Goal: Information Seeking & Learning: Learn about a topic

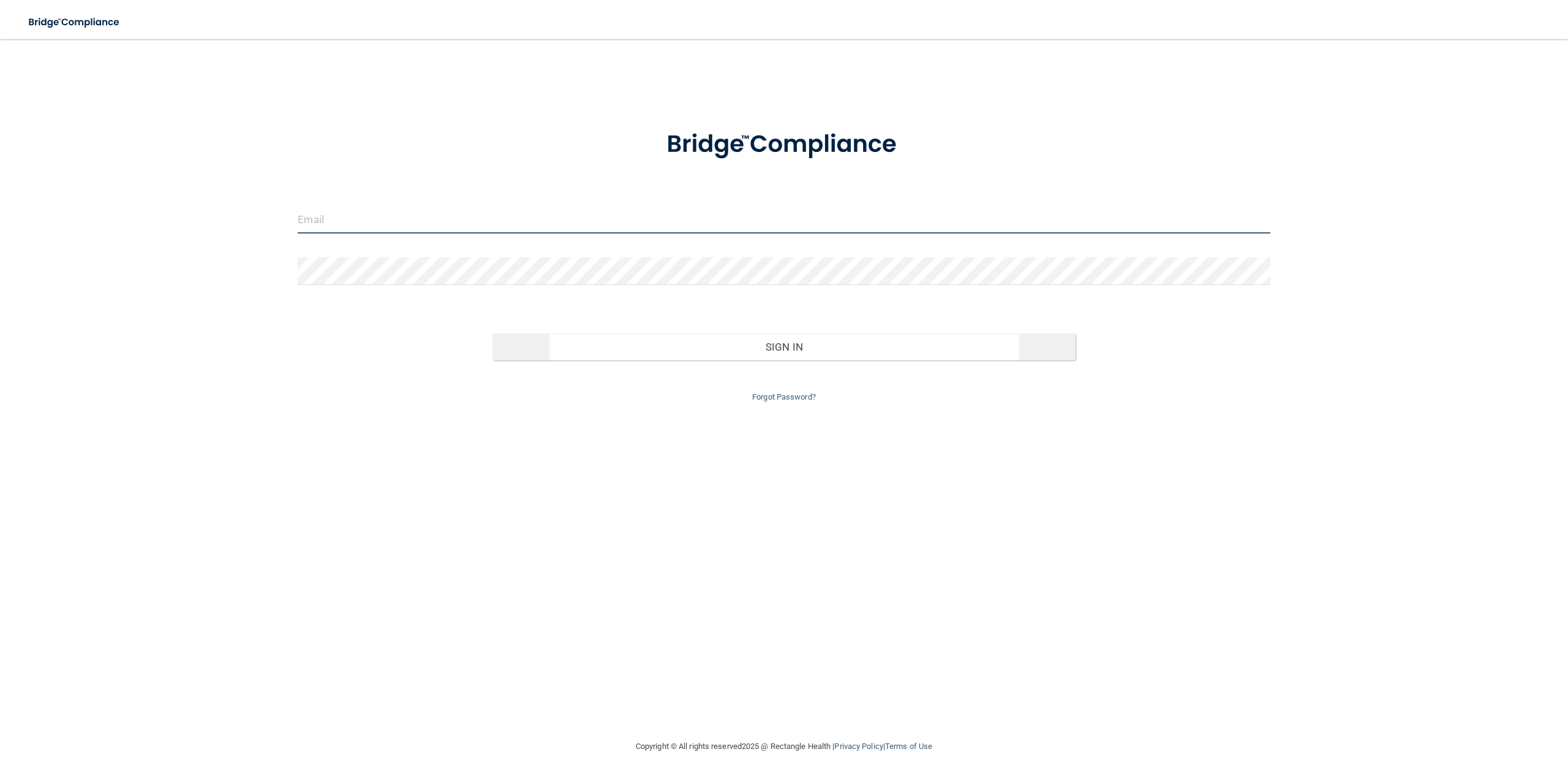
type input "[EMAIL_ADDRESS][DOMAIN_NAME]"
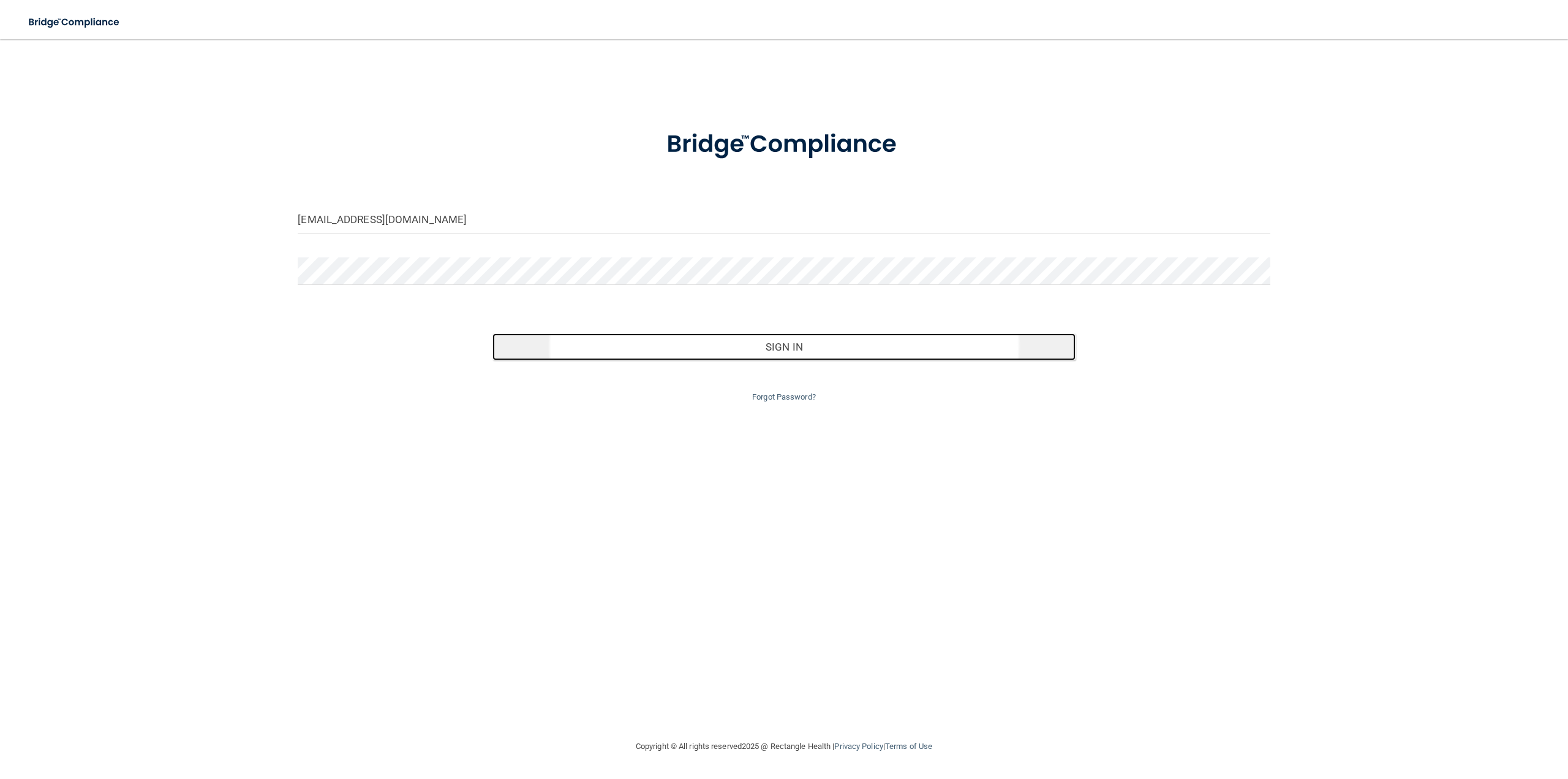
click at [809, 348] on button "Sign In" at bounding box center [784, 346] width 583 height 27
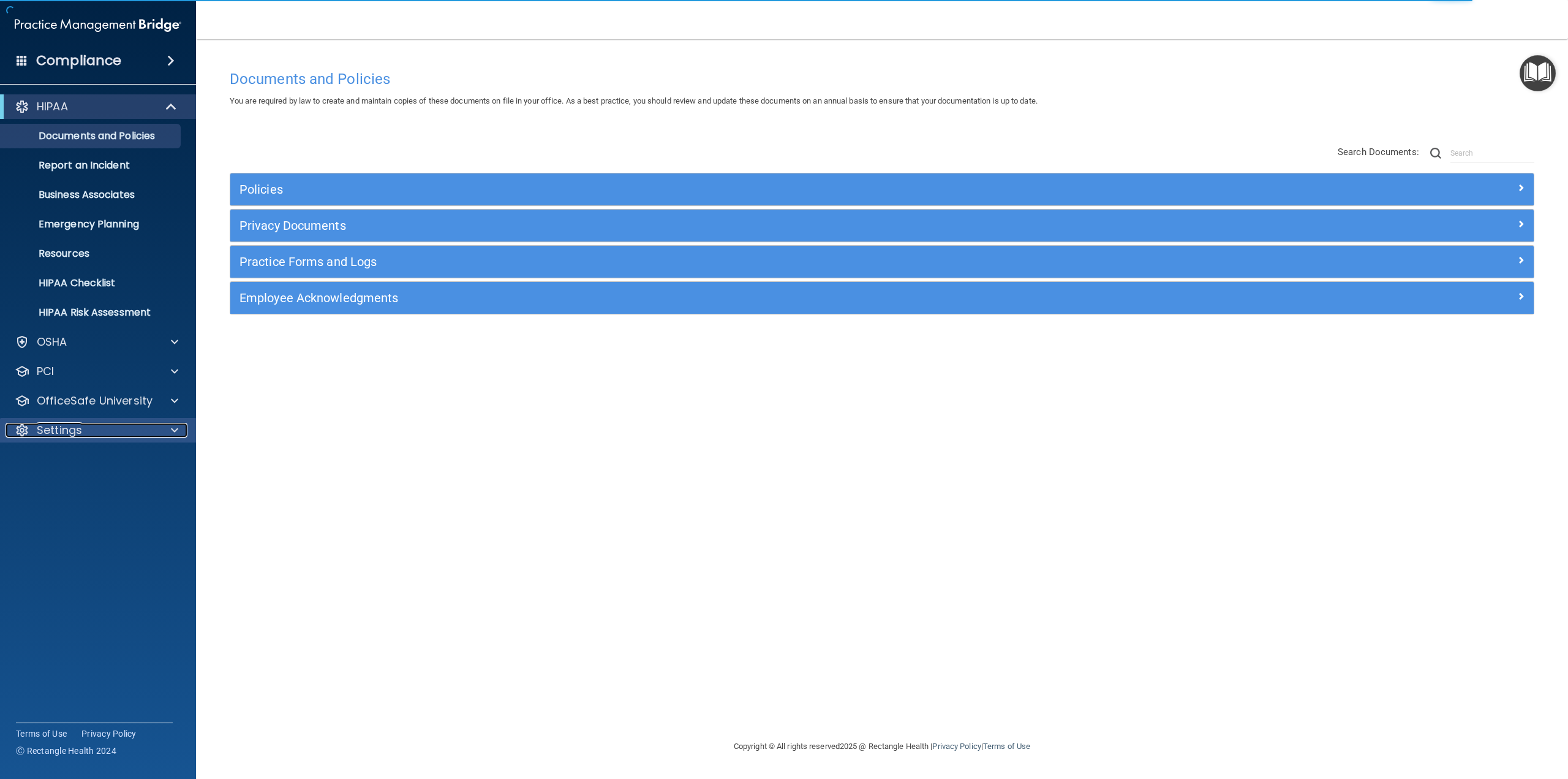
click at [86, 436] on div "Settings" at bounding box center [82, 430] width 152 height 15
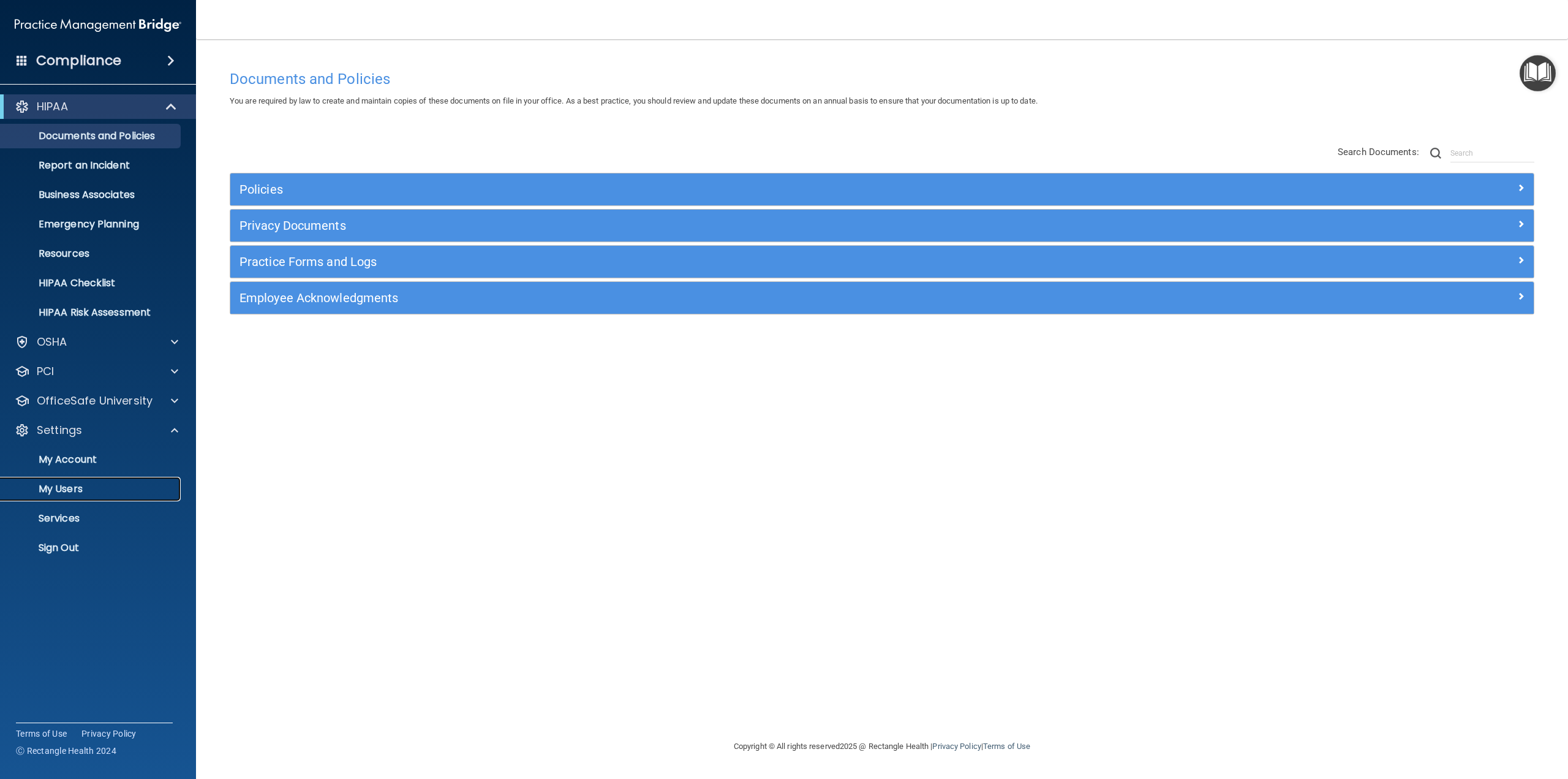
click at [84, 481] on link "My Users" at bounding box center [84, 489] width 193 height 24
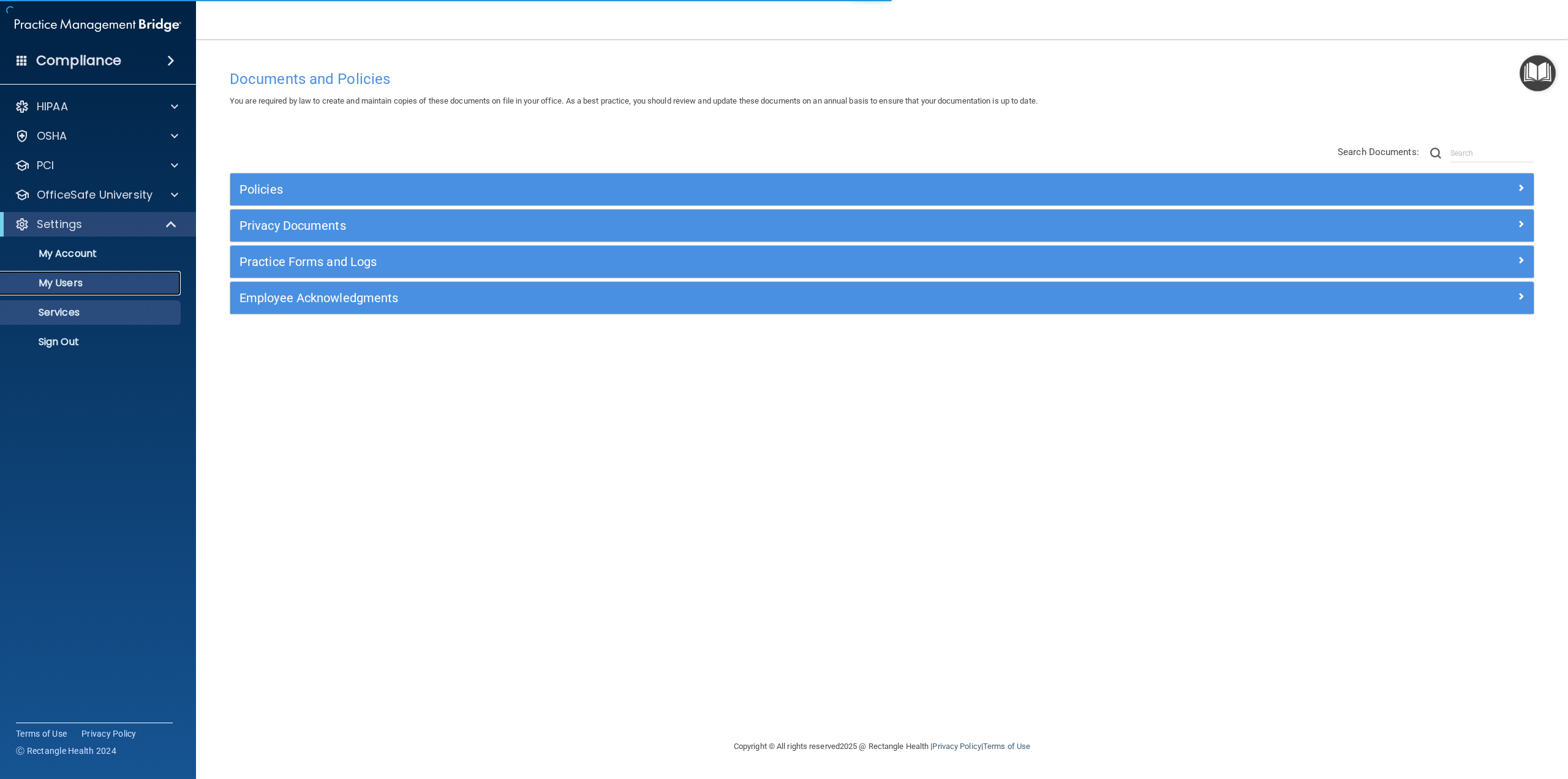
select select "20"
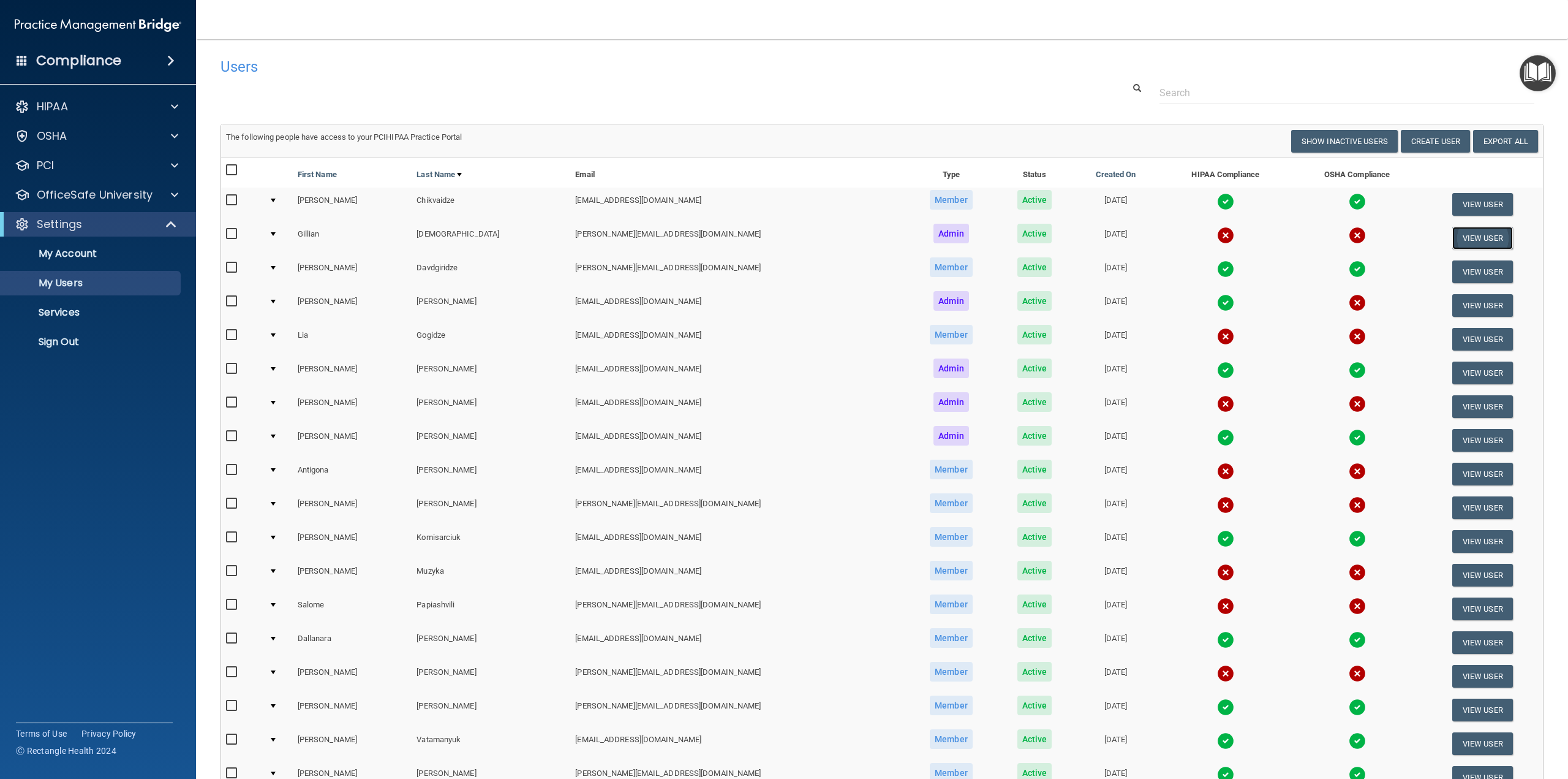
click at [1465, 238] on button "View User" at bounding box center [1482, 238] width 61 height 23
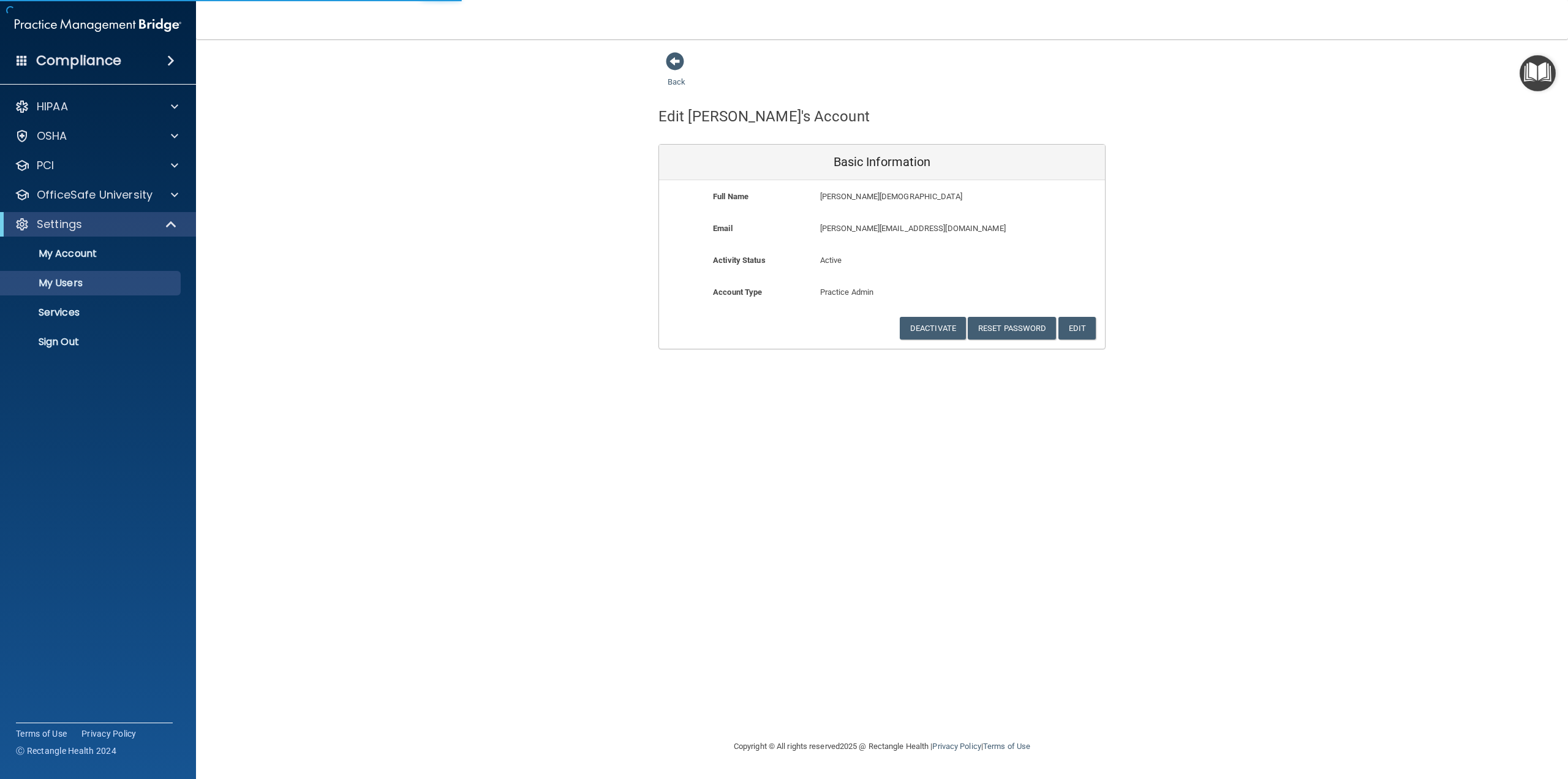
select select "20"
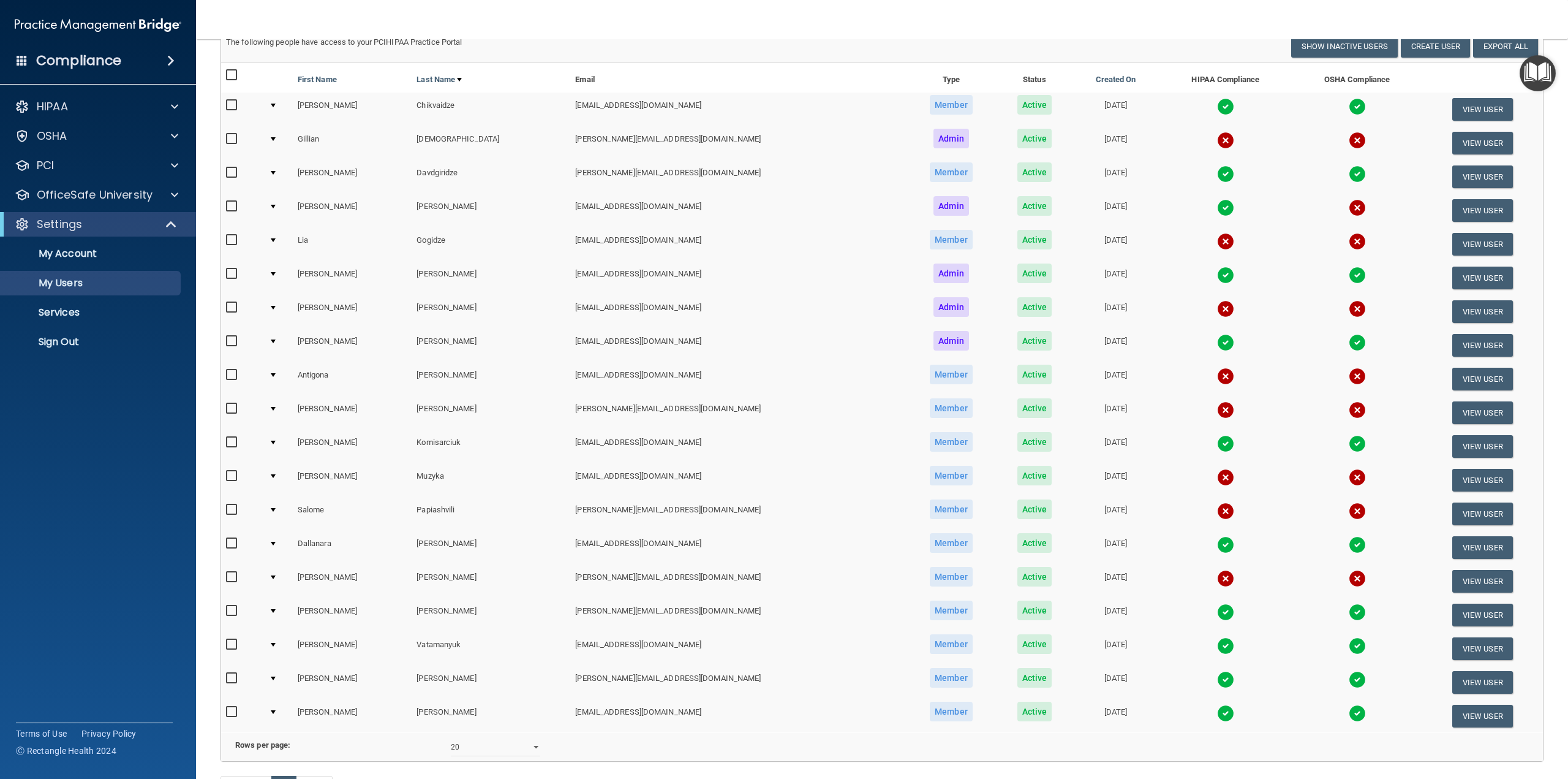
scroll to position [123, 0]
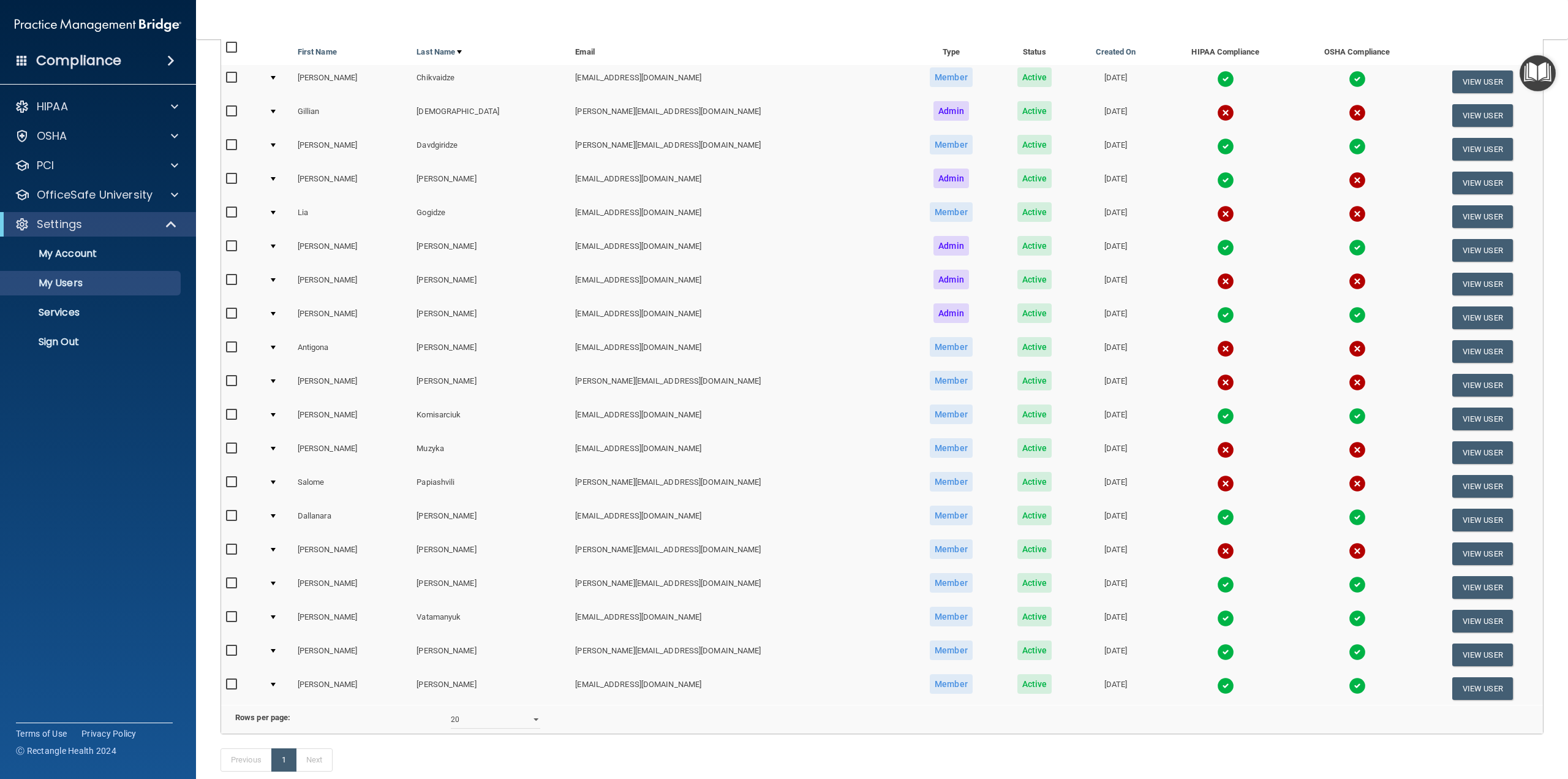
click at [230, 554] on input "checkbox" at bounding box center [233, 550] width 14 height 10
checkbox input "true"
click at [1473, 548] on button "View User" at bounding box center [1482, 553] width 61 height 23
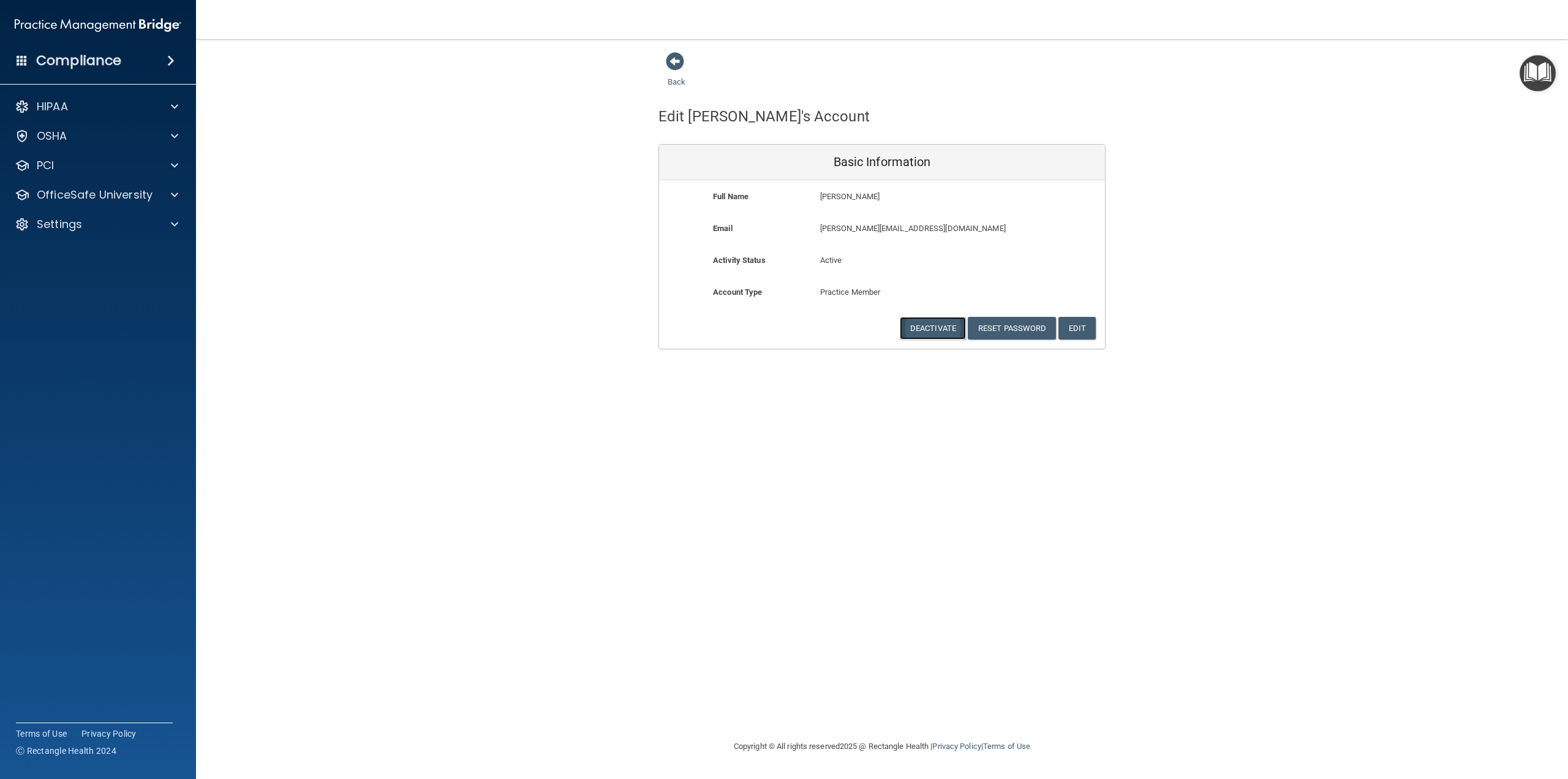
click at [939, 329] on button "Deactivate" at bounding box center [933, 328] width 66 height 23
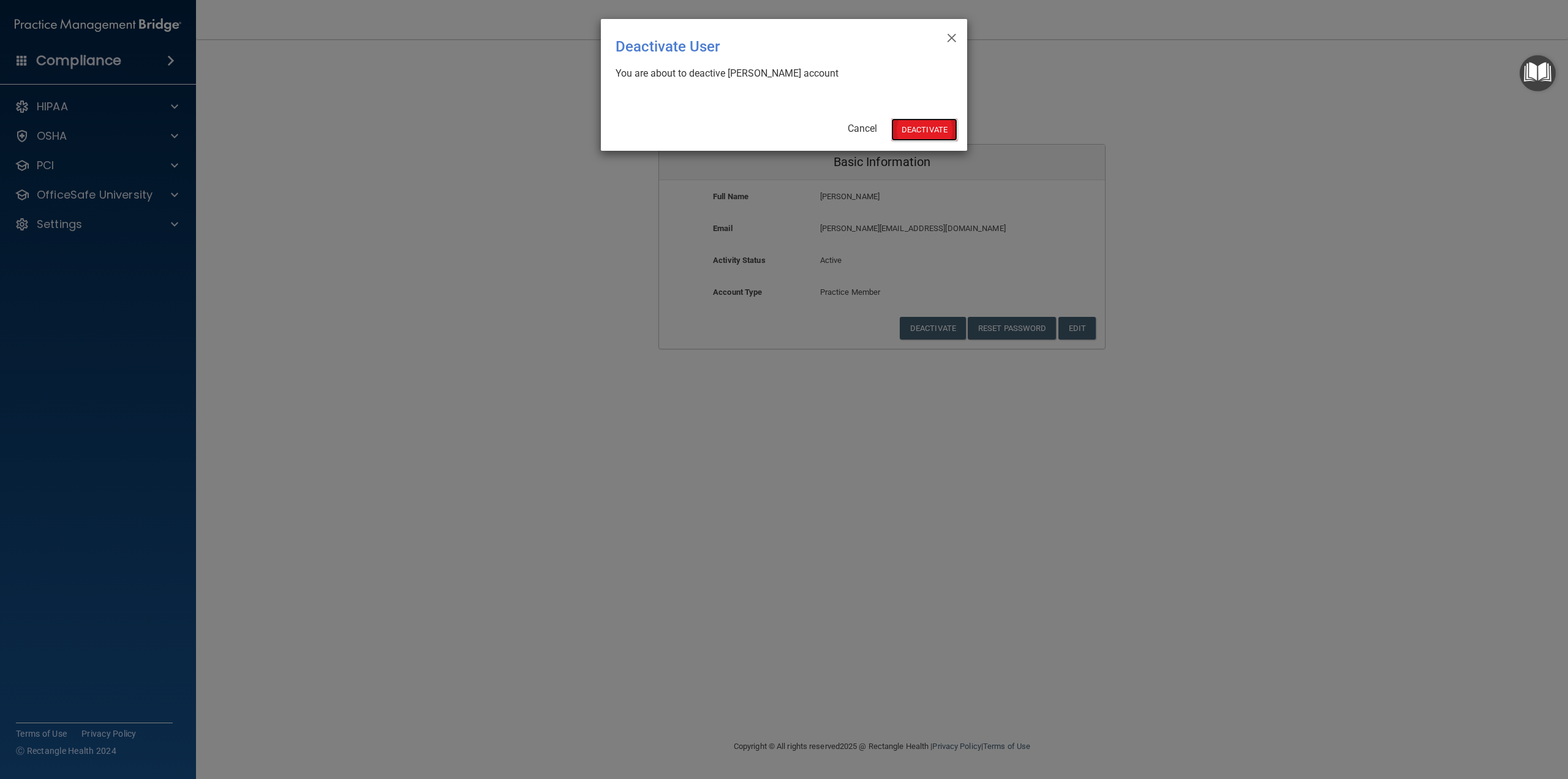
click at [915, 128] on button "Deactivate" at bounding box center [924, 129] width 66 height 23
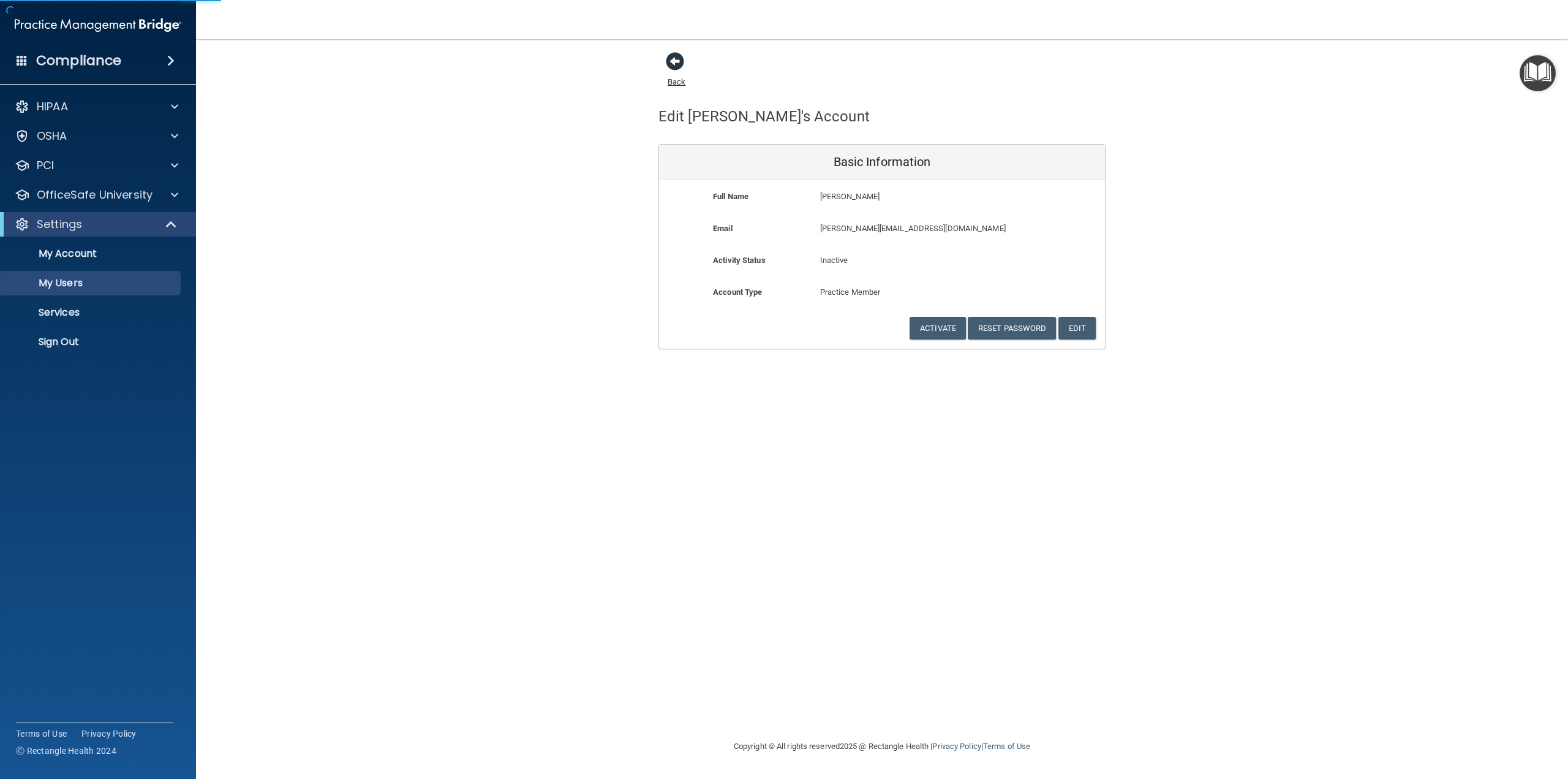
click at [677, 63] on span at bounding box center [675, 61] width 19 height 19
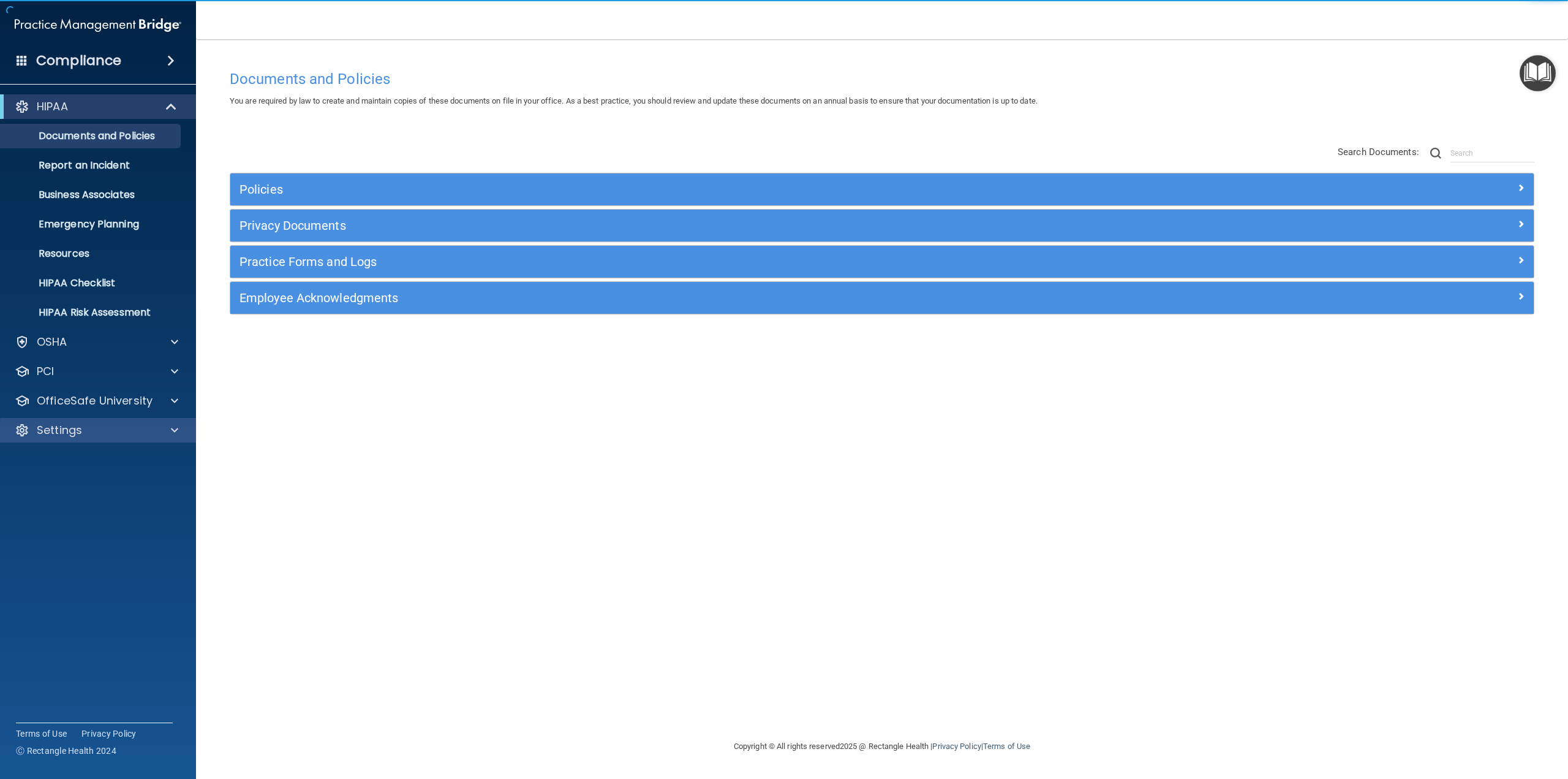
click at [70, 437] on div "Settings" at bounding box center [98, 430] width 197 height 24
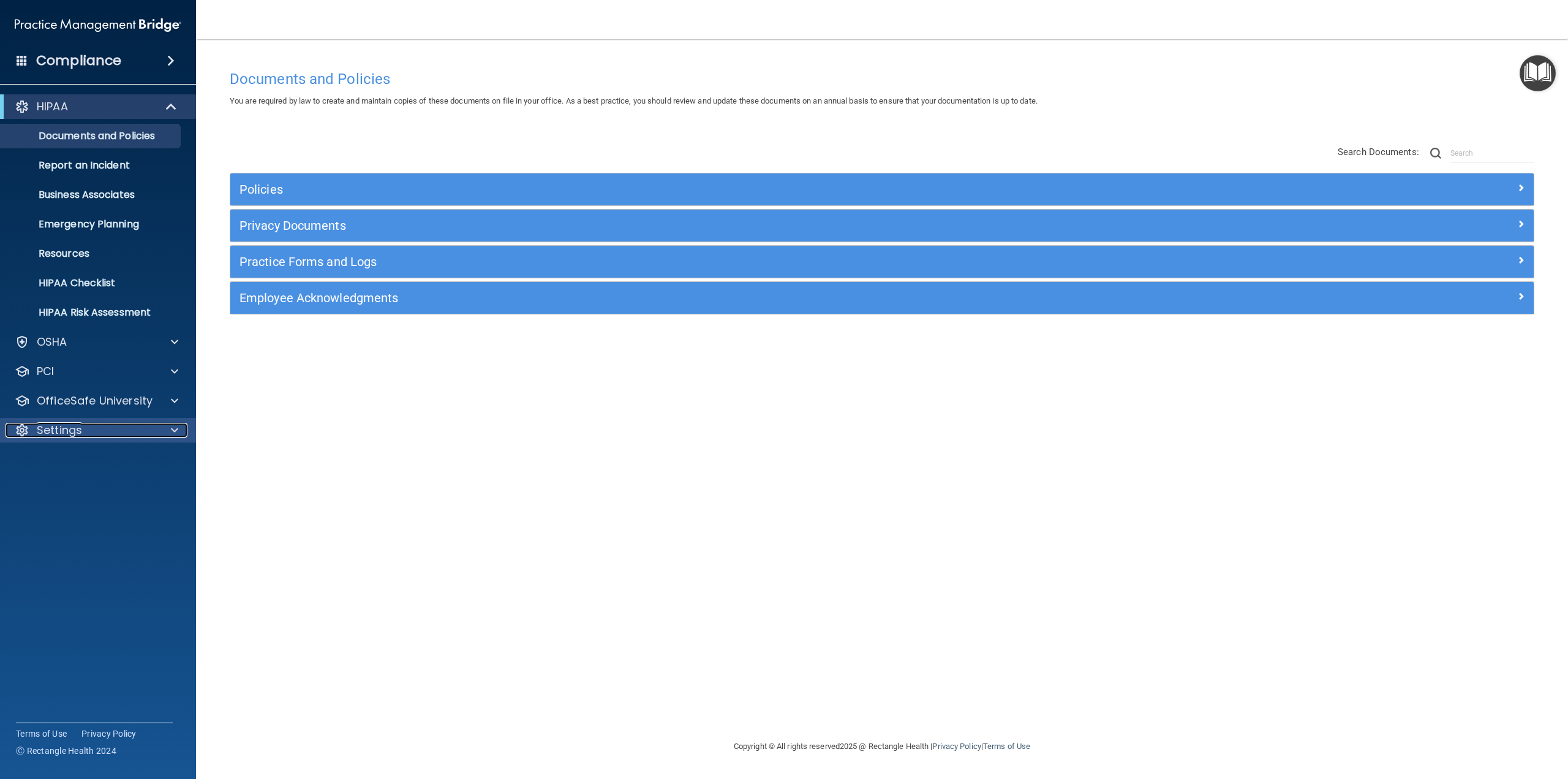
click at [78, 436] on p "Settings" at bounding box center [59, 430] width 45 height 15
click at [93, 486] on p "My Users" at bounding box center [91, 489] width 167 height 12
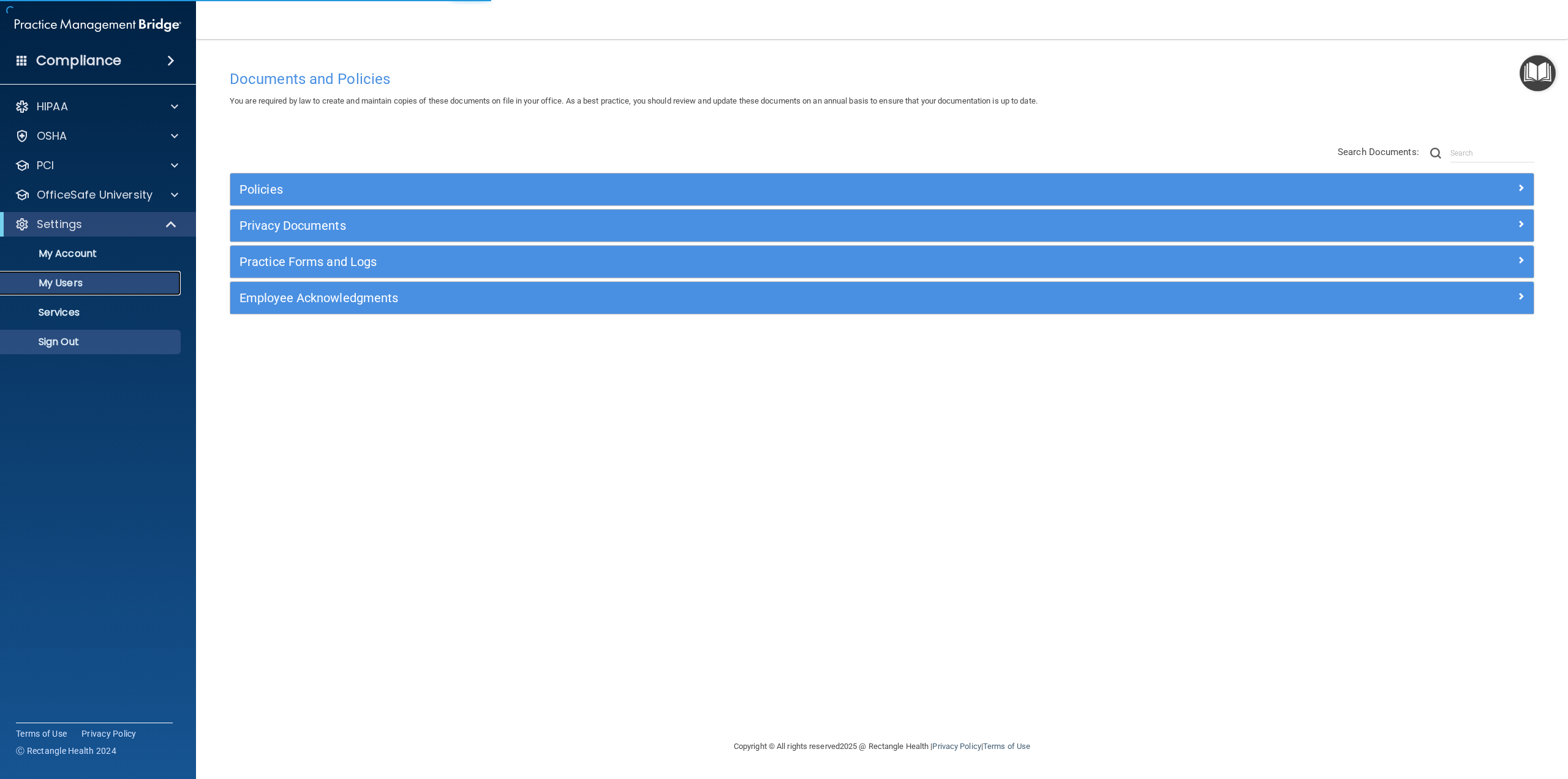
select select "20"
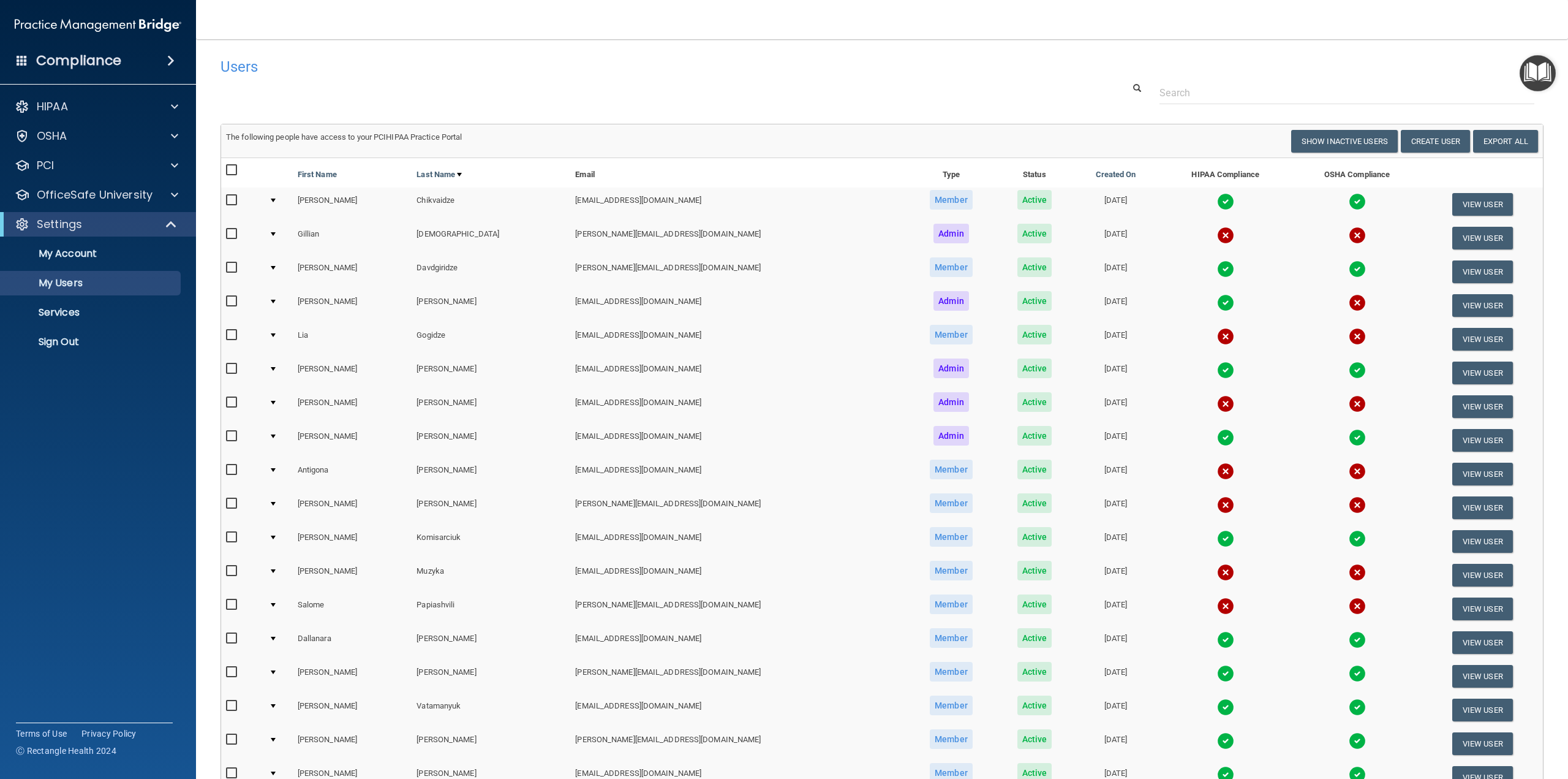
click at [419, 337] on td "Gogidze" at bounding box center [491, 340] width 158 height 34
click at [235, 335] on input "checkbox" at bounding box center [233, 335] width 14 height 10
checkbox input "true"
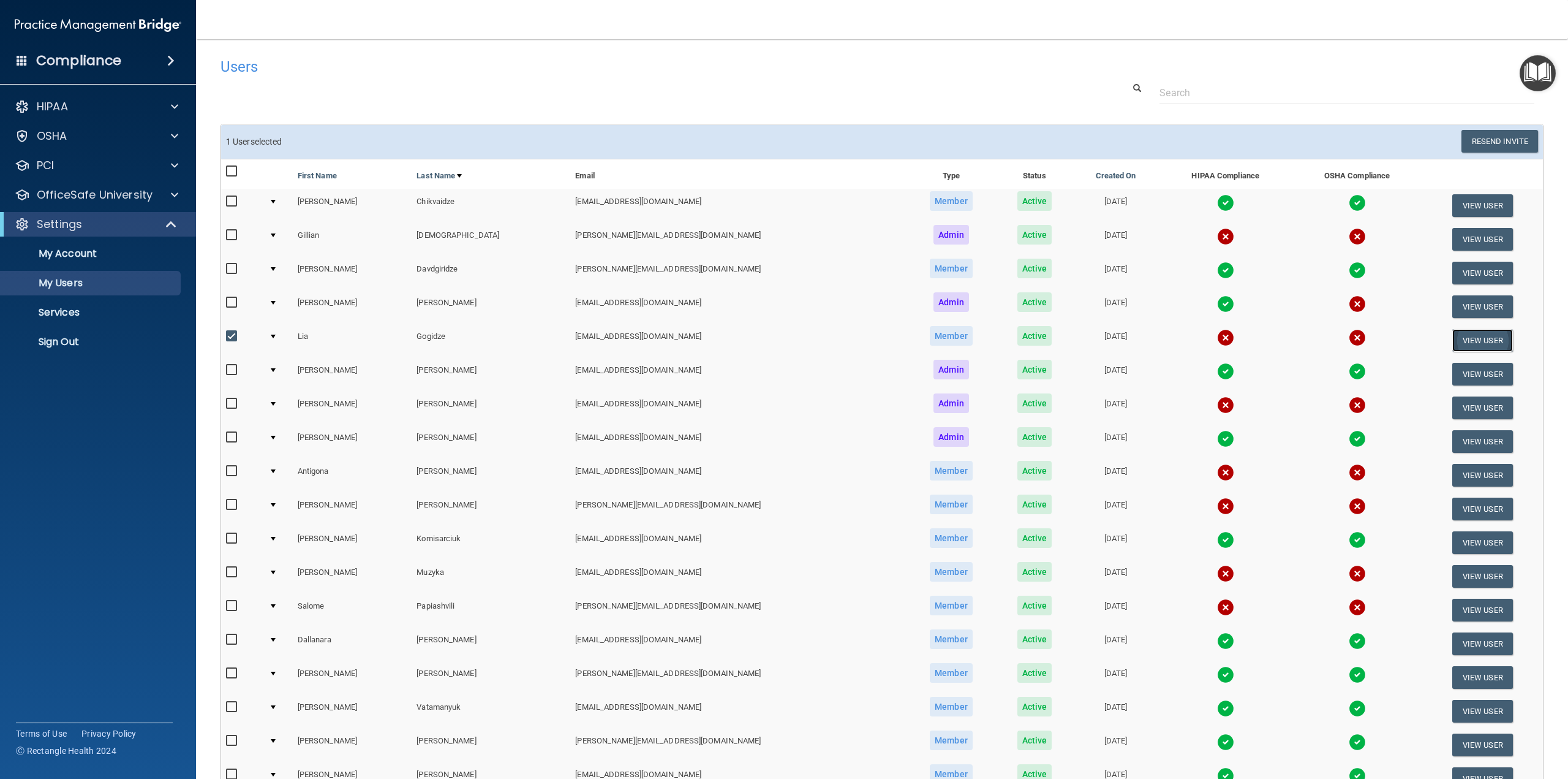
click at [1457, 341] on button "View User" at bounding box center [1482, 341] width 61 height 23
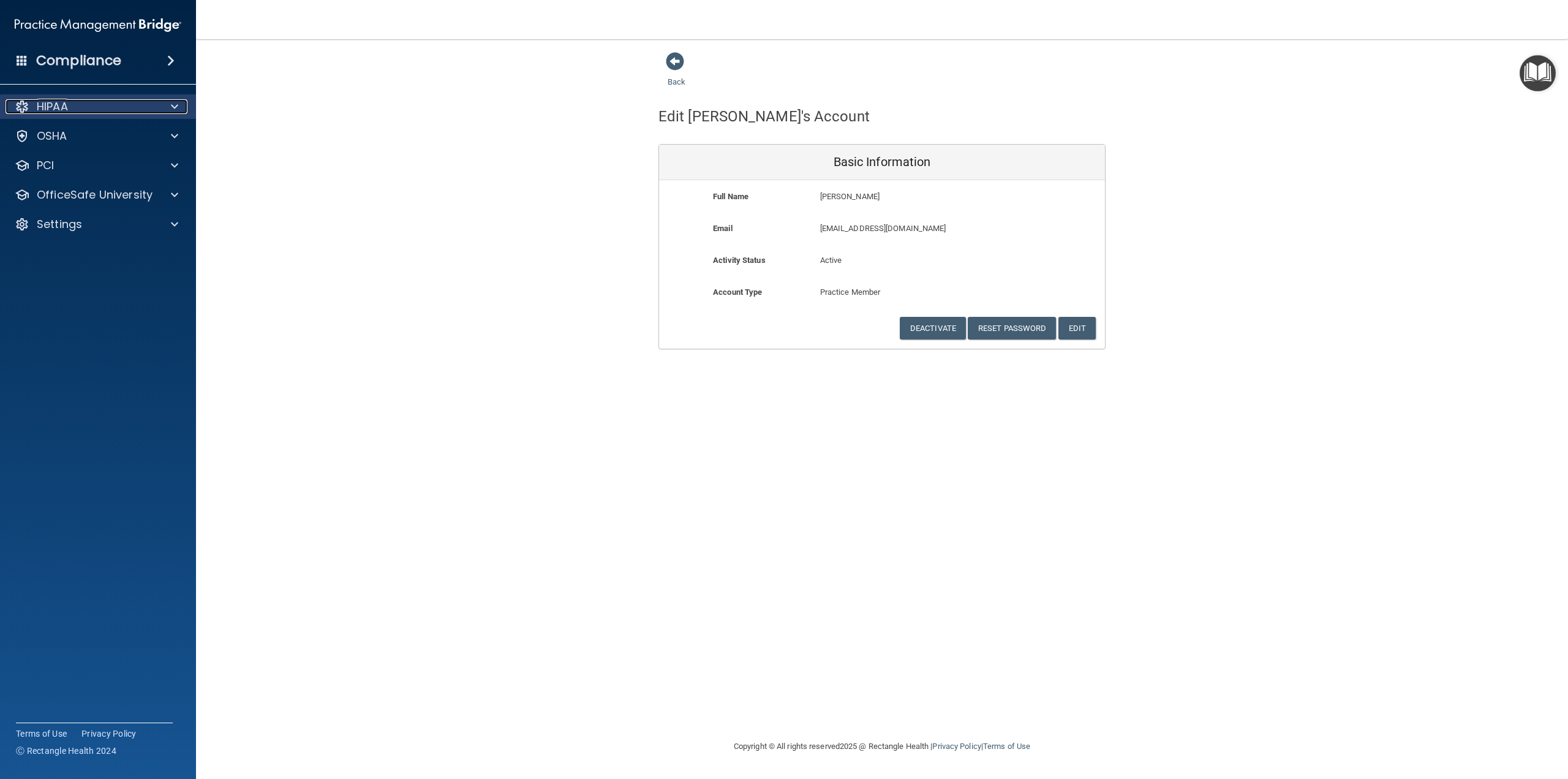
click at [68, 100] on p "HIPAA" at bounding box center [52, 107] width 32 height 15
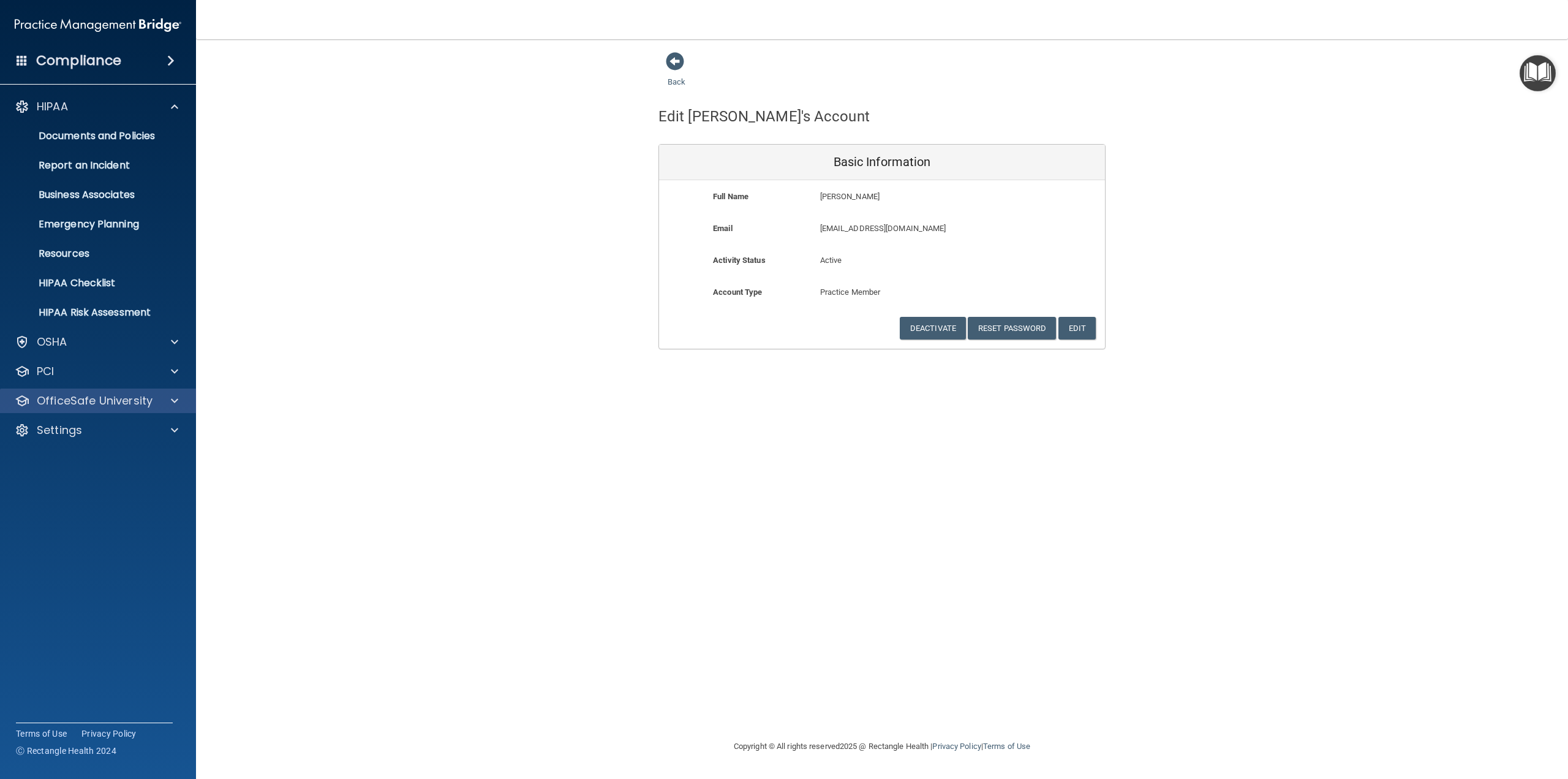
click at [76, 390] on div "OfficeSafe University" at bounding box center [98, 400] width 197 height 24
click at [79, 398] on p "OfficeSafe University" at bounding box center [94, 400] width 116 height 15
click at [87, 425] on p "HIPAA Training" at bounding box center [58, 430] width 101 height 12
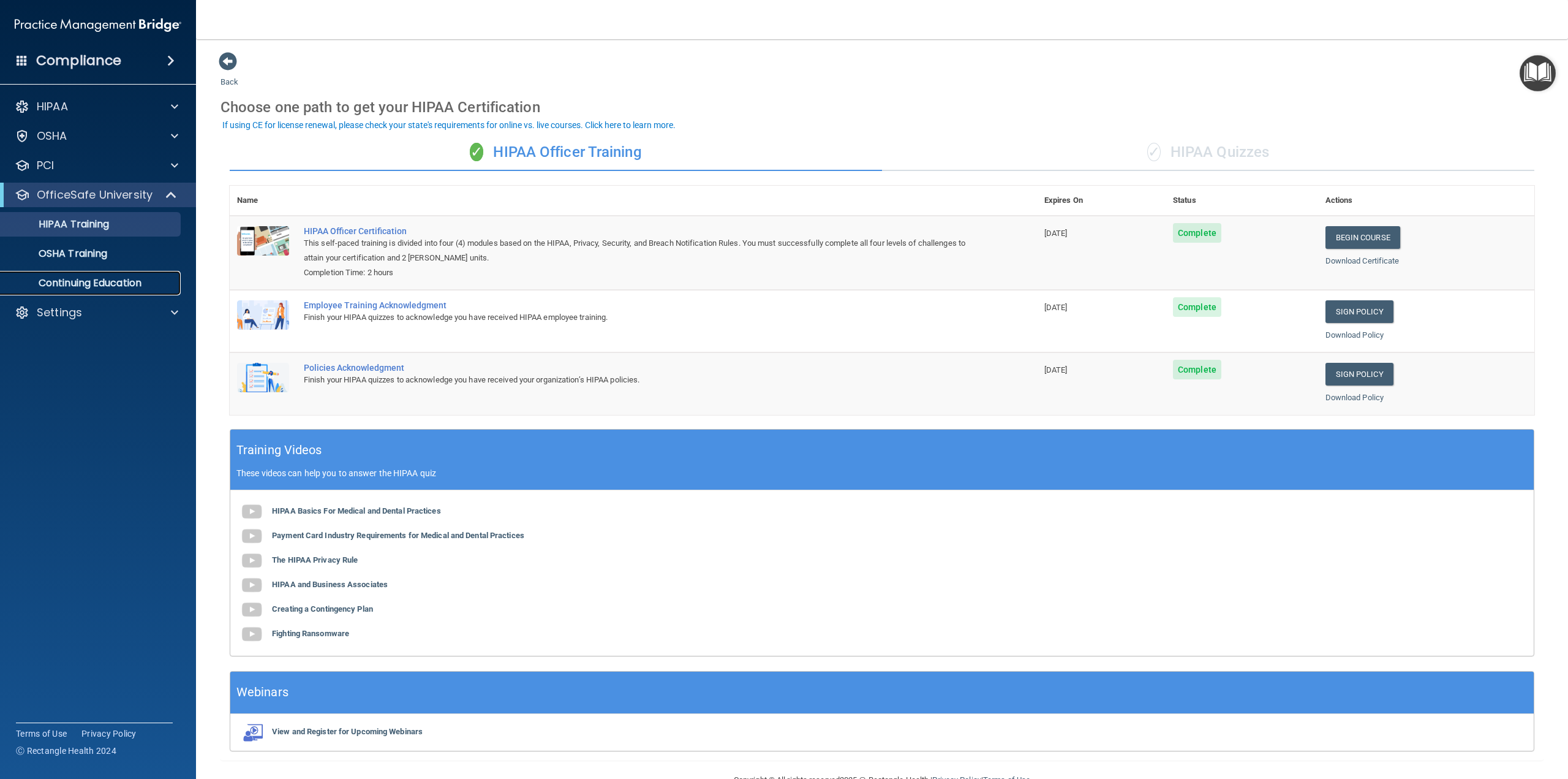
click at [131, 282] on p "Continuing Education" at bounding box center [91, 282] width 167 height 12
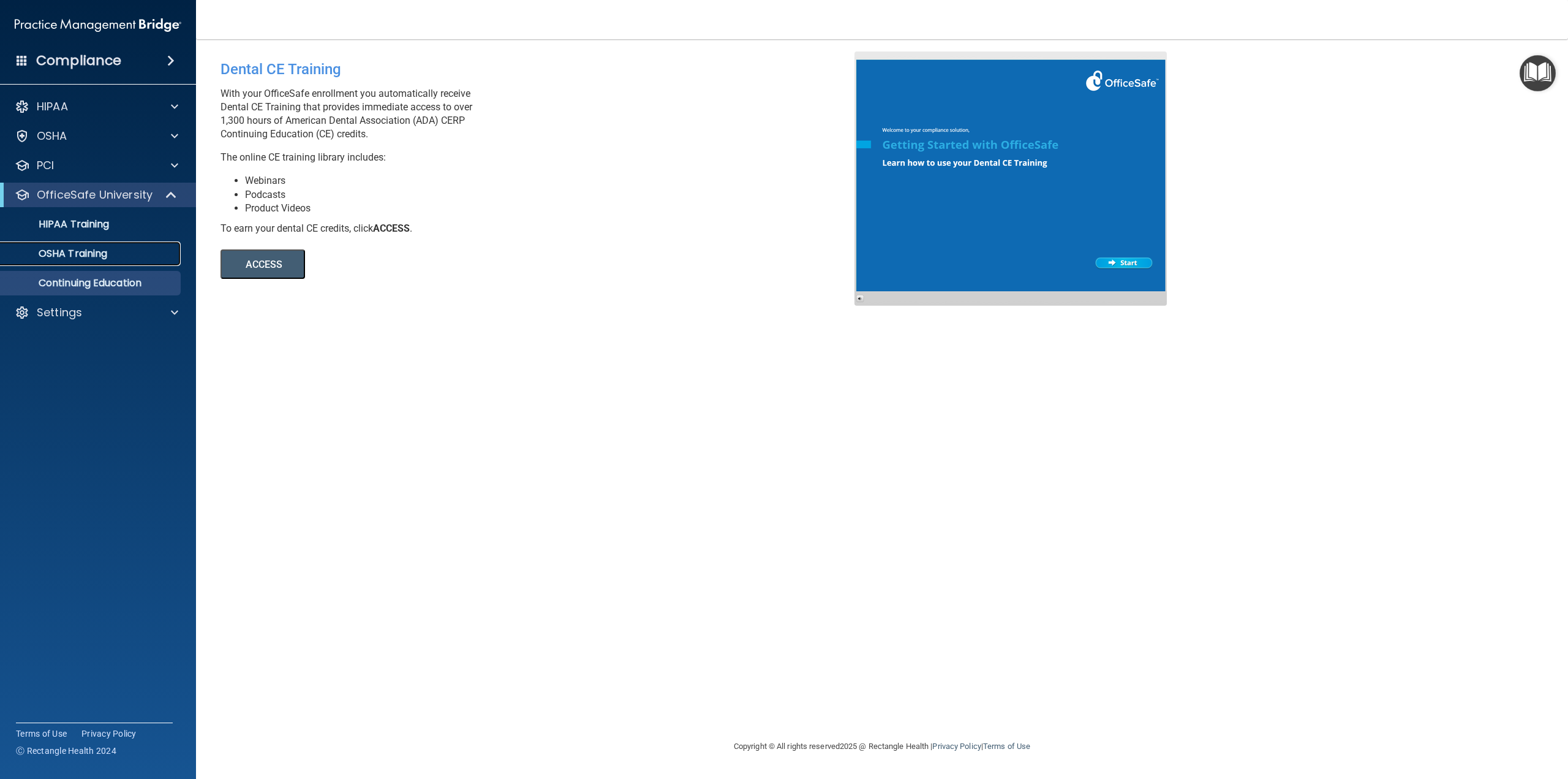
click at [111, 255] on div "OSHA Training" at bounding box center [91, 253] width 167 height 12
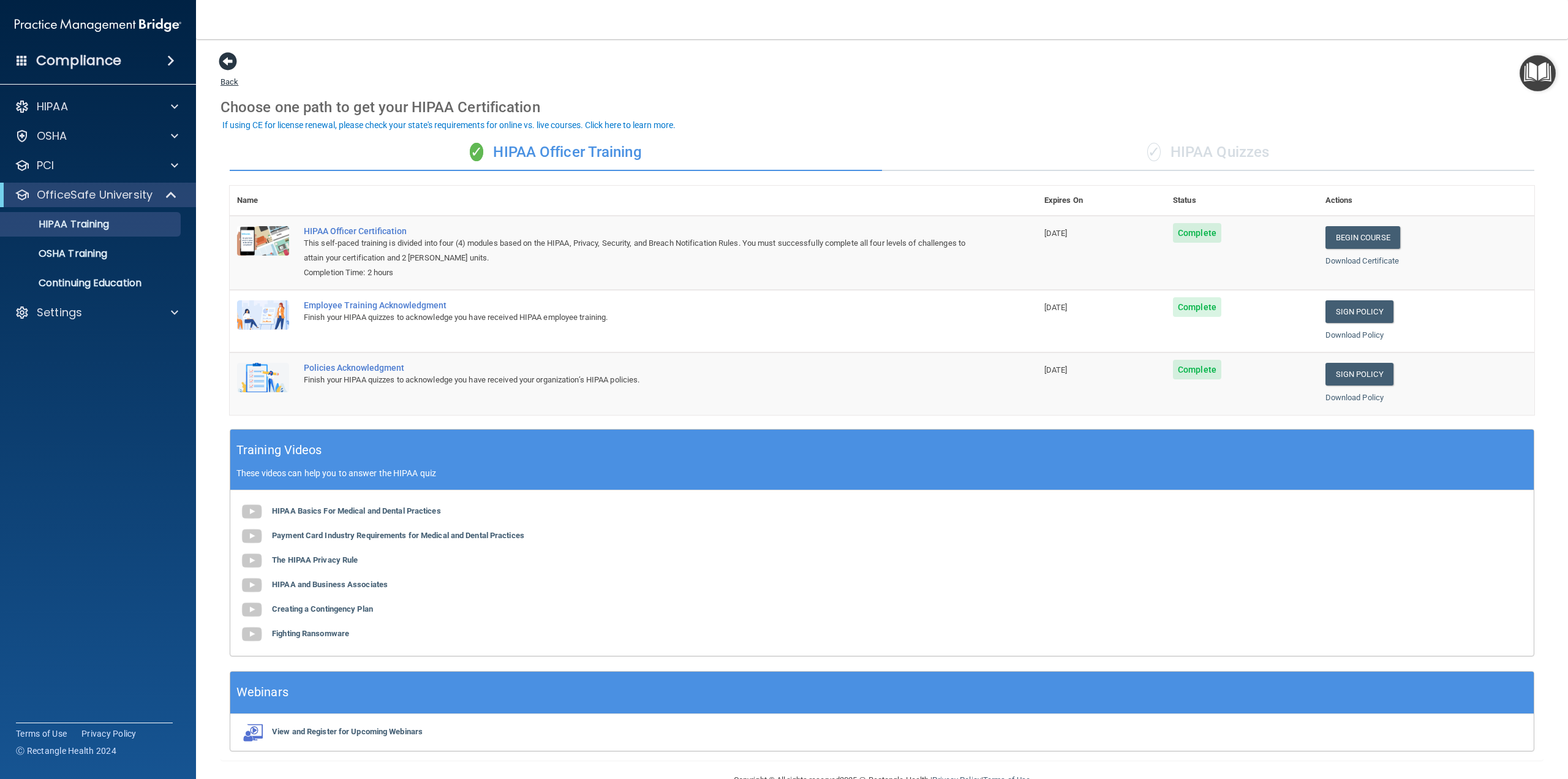
click at [224, 62] on span at bounding box center [227, 61] width 19 height 19
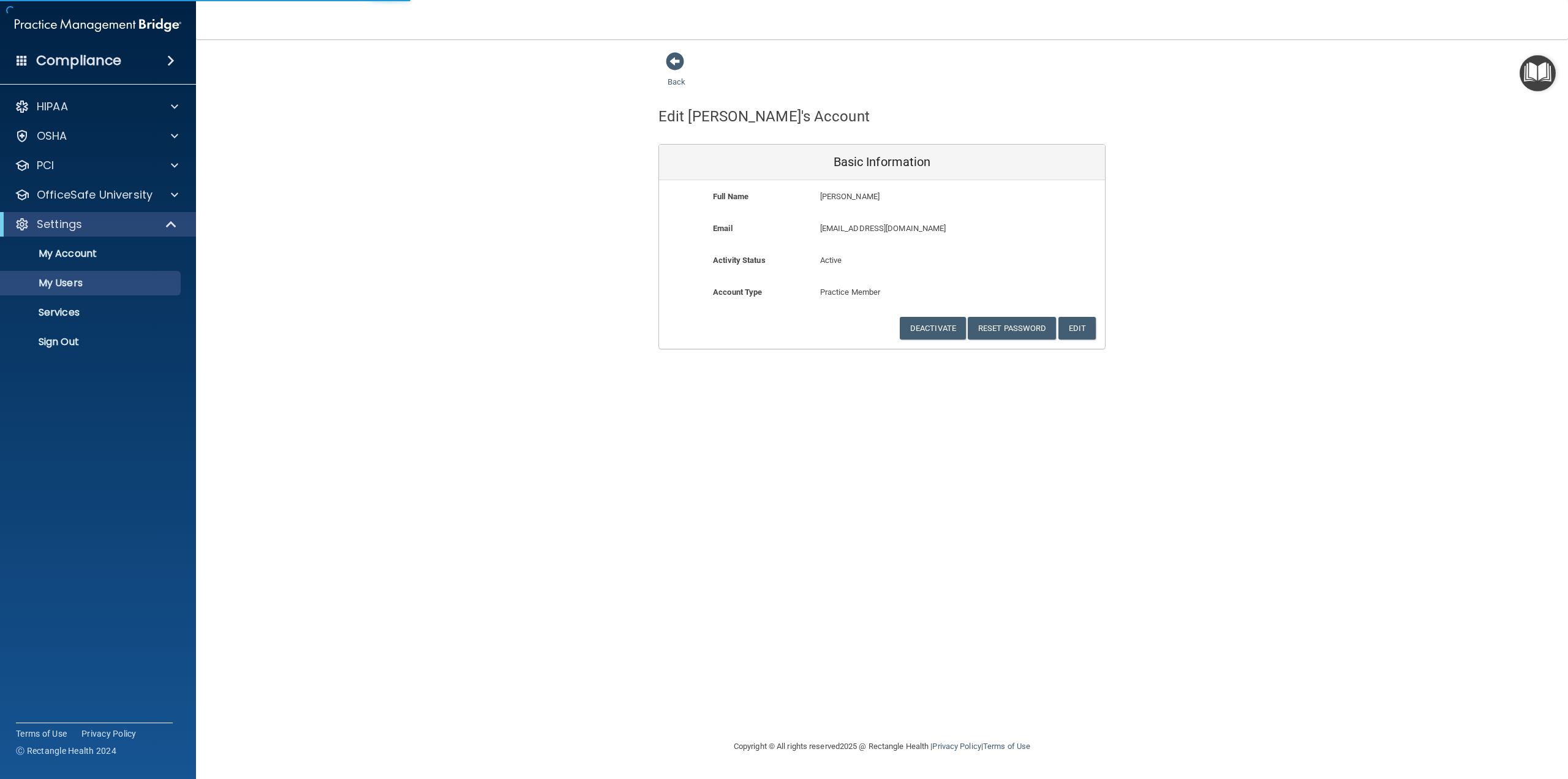
select select "20"
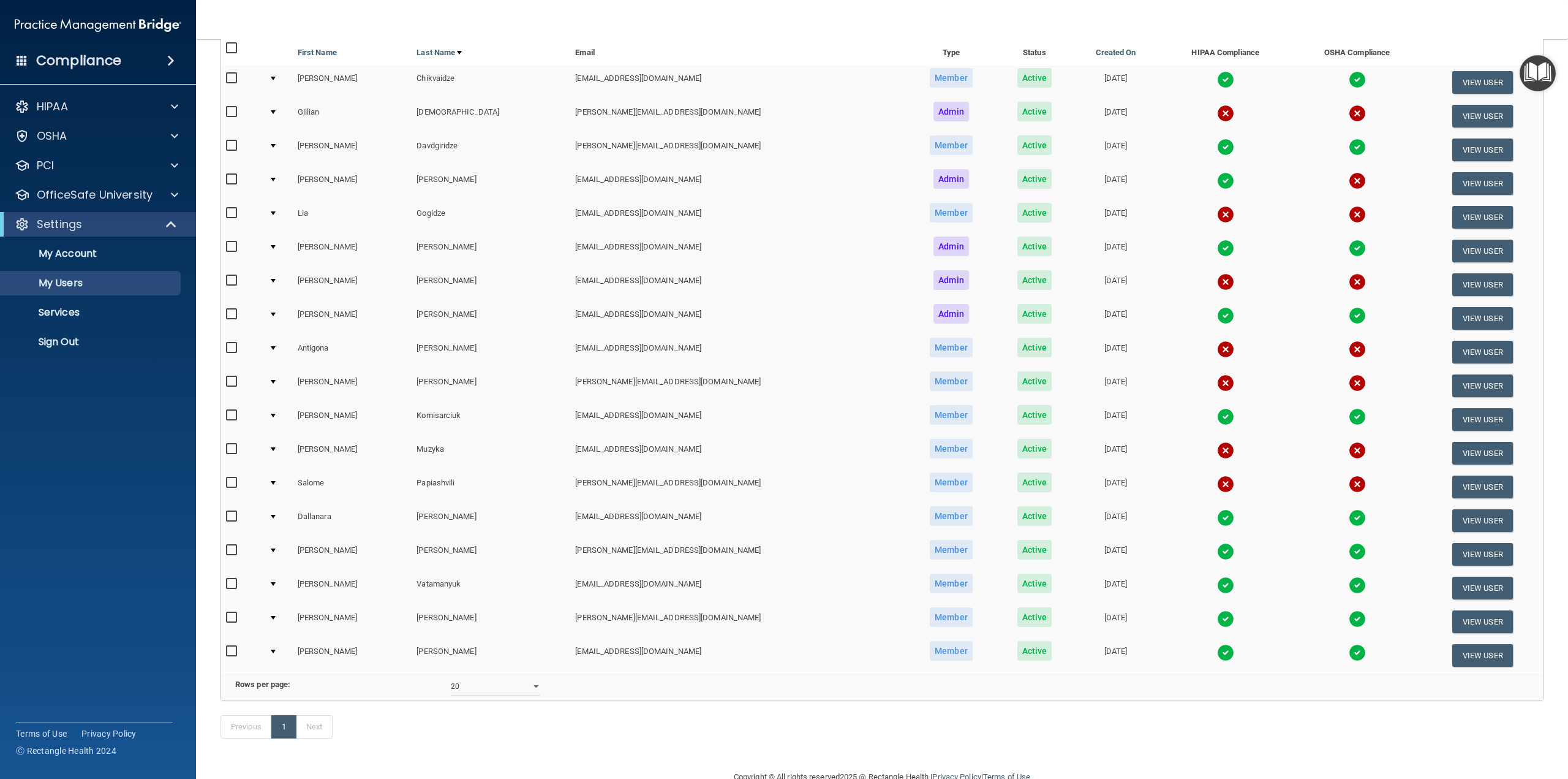
scroll to position [123, 0]
click at [1470, 354] on button "View User" at bounding box center [1482, 351] width 61 height 23
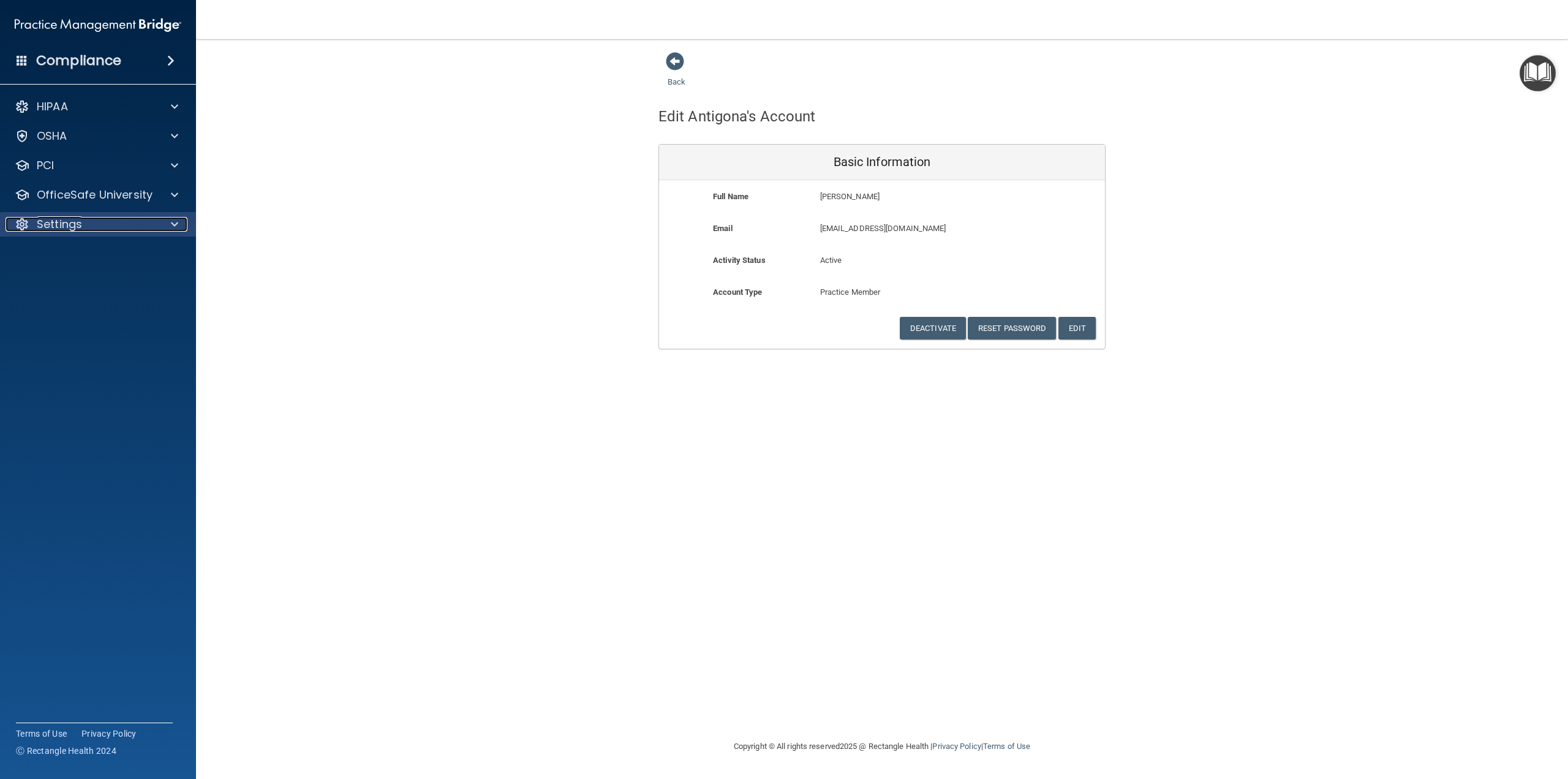
click at [87, 221] on div "Settings" at bounding box center [82, 224] width 152 height 15
click at [123, 193] on p "OfficeSafe University" at bounding box center [94, 195] width 116 height 15
click at [99, 218] on p "HIPAA Training" at bounding box center [58, 224] width 101 height 12
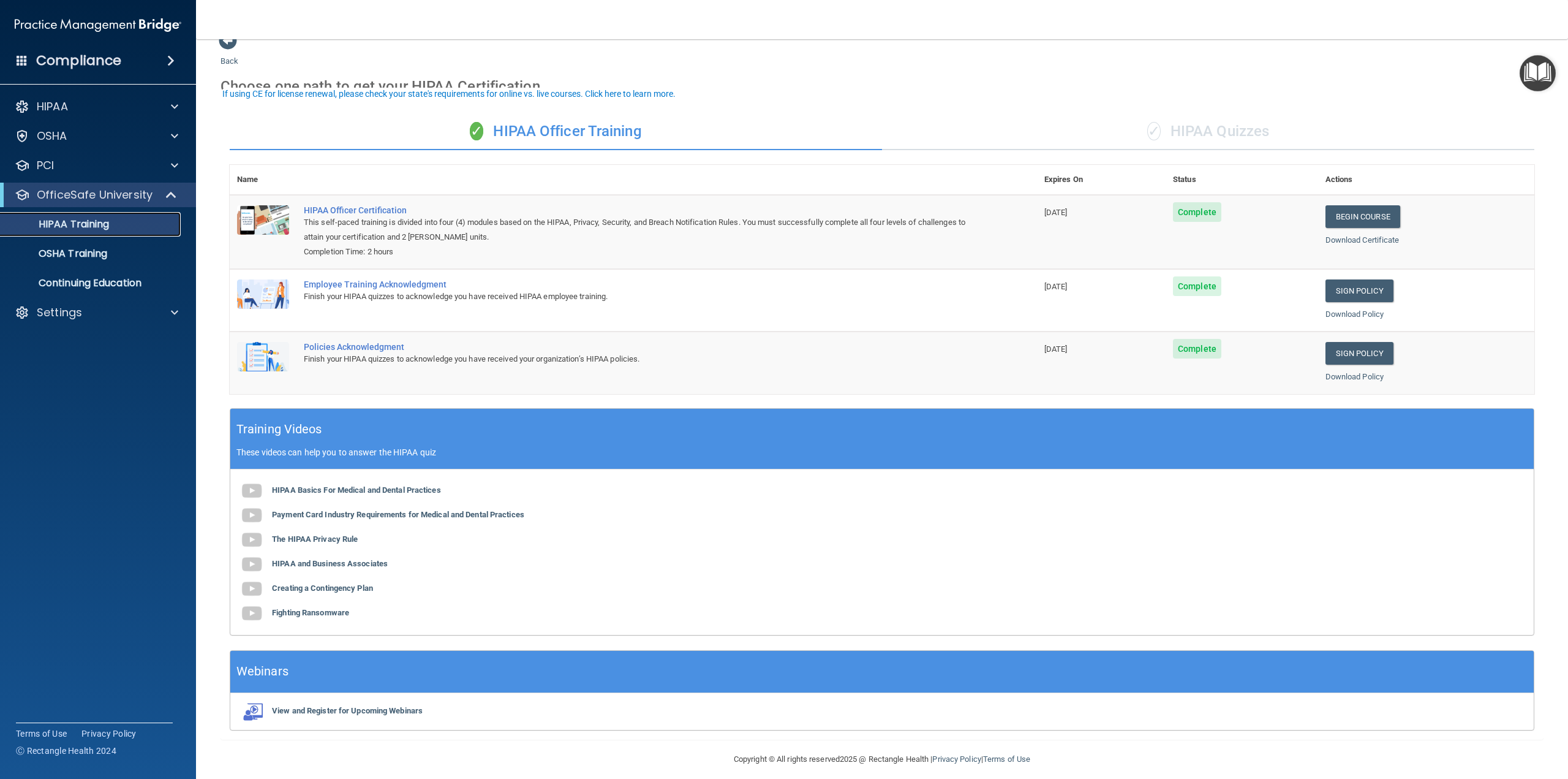
scroll to position [32, 0]
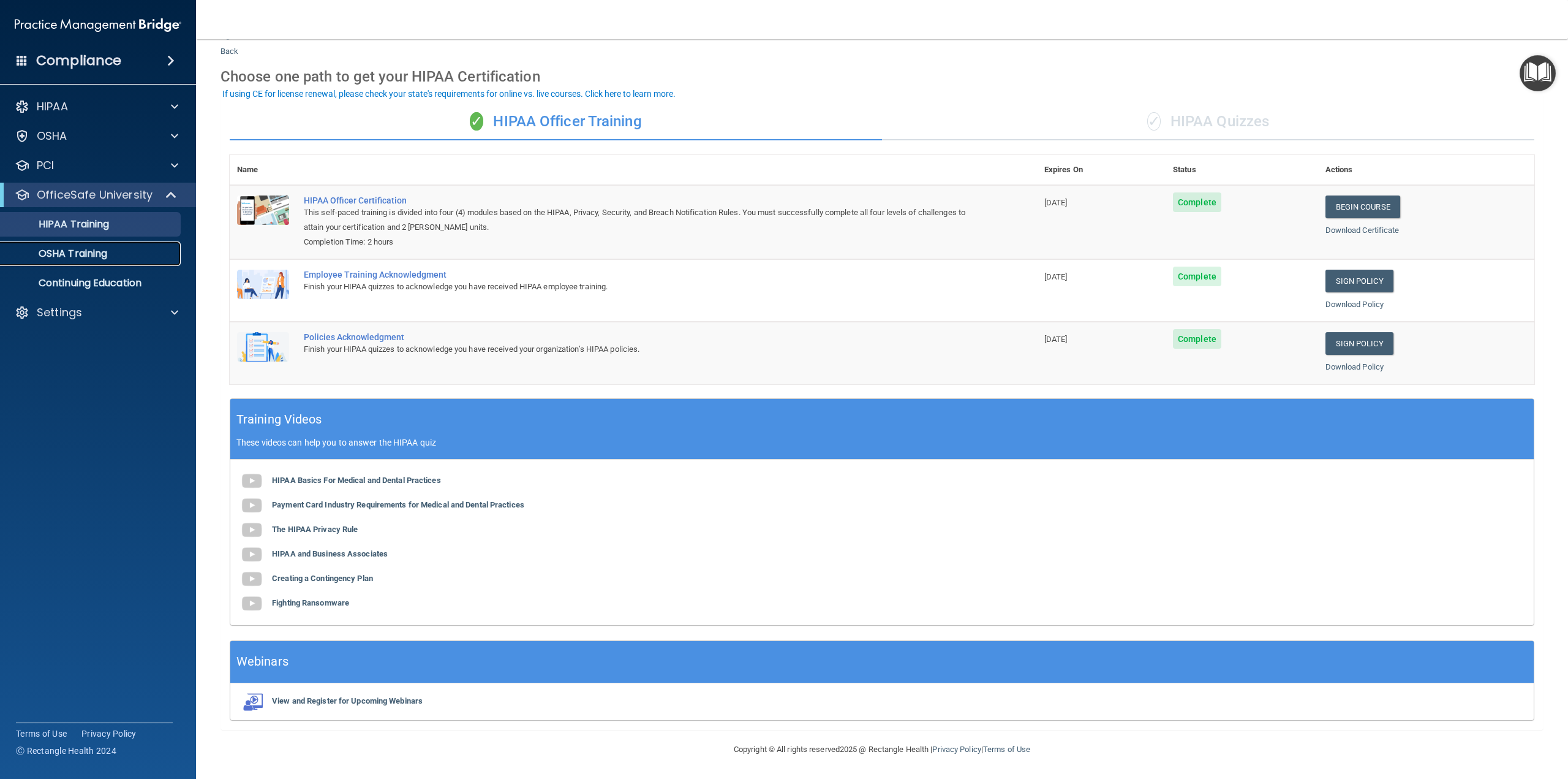
click at [110, 252] on div "OSHA Training" at bounding box center [91, 253] width 167 height 12
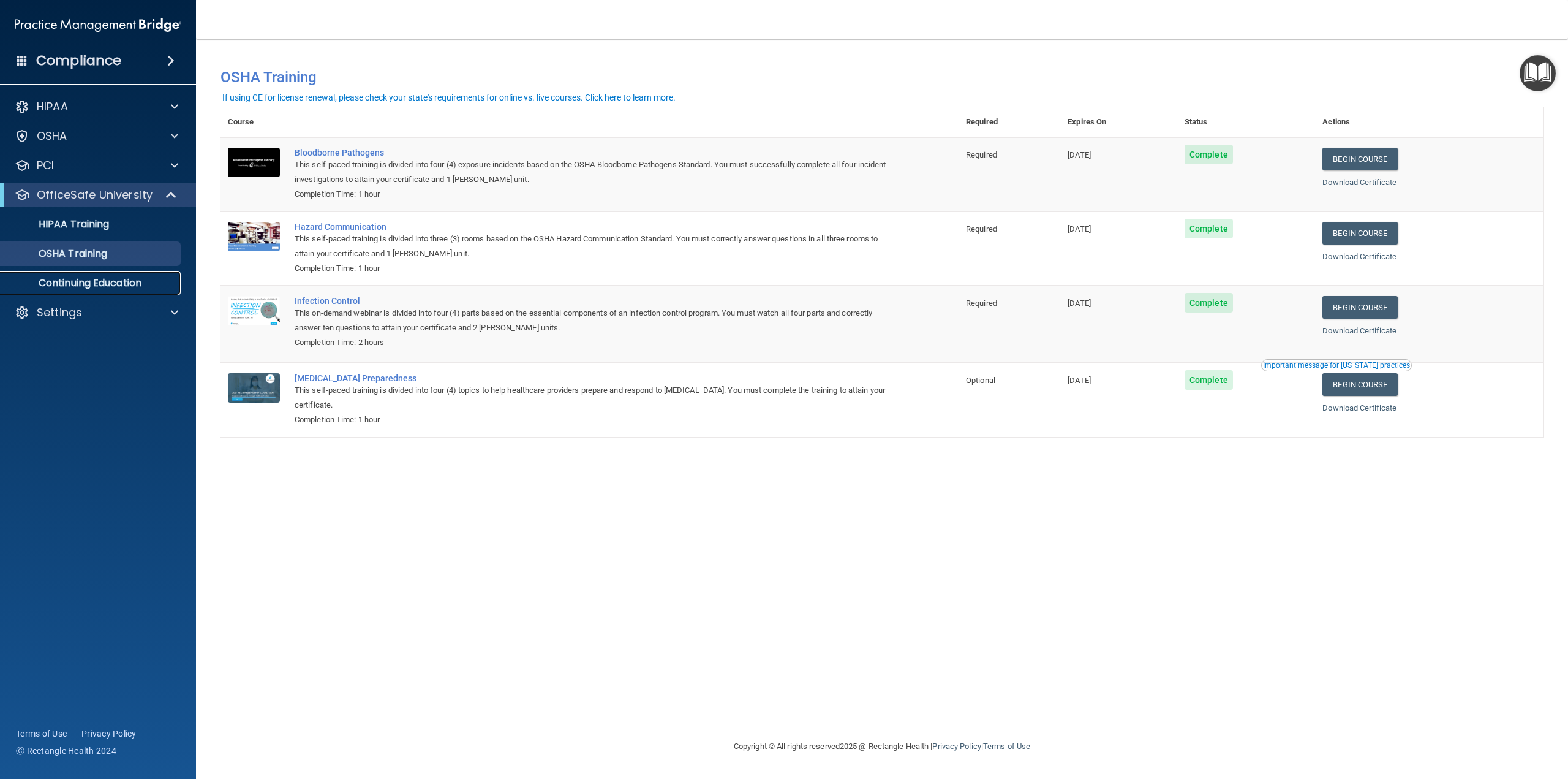
click at [129, 283] on p "Continuing Education" at bounding box center [91, 282] width 167 height 12
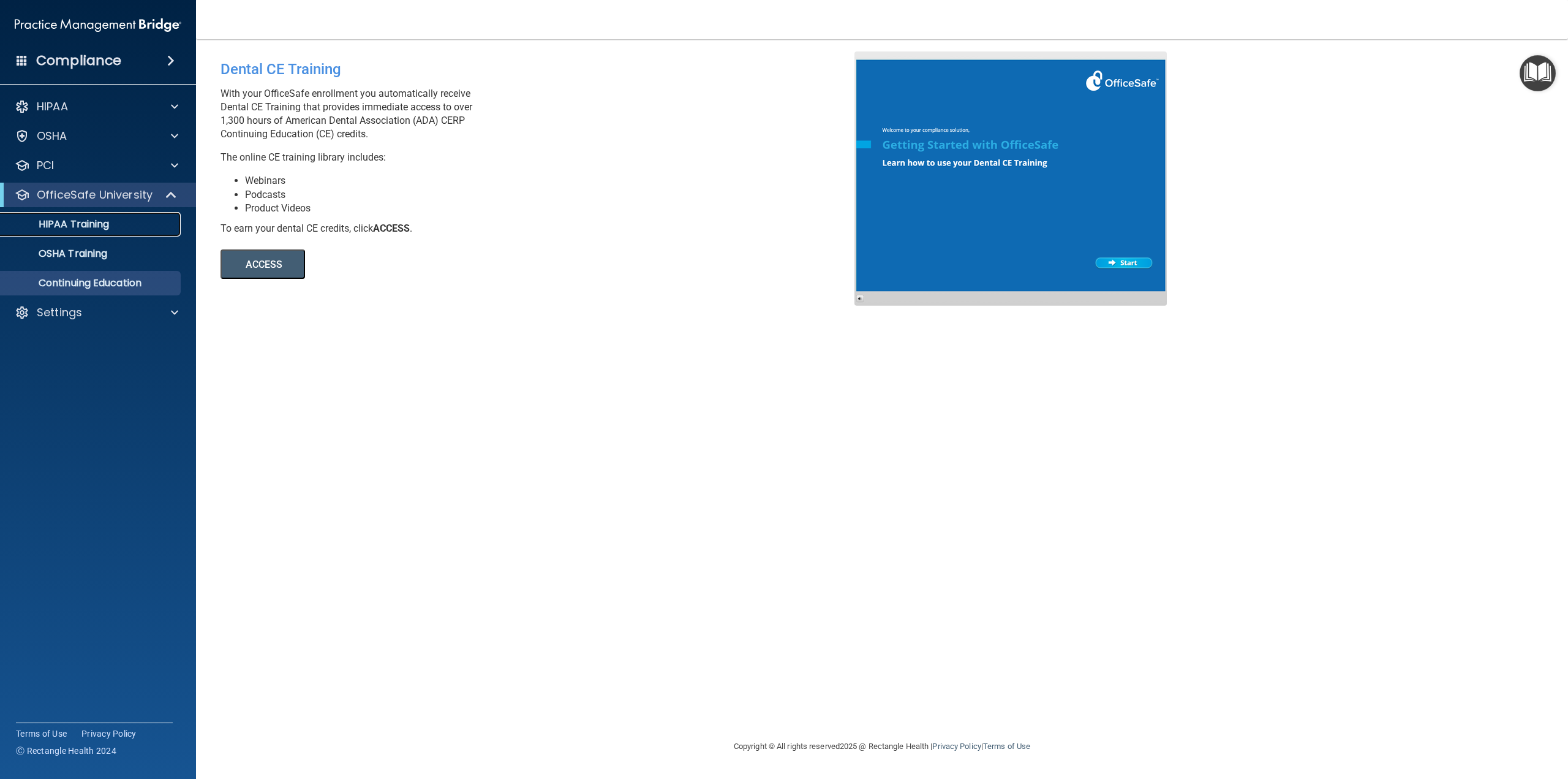
click at [96, 230] on p "HIPAA Training" at bounding box center [58, 224] width 101 height 12
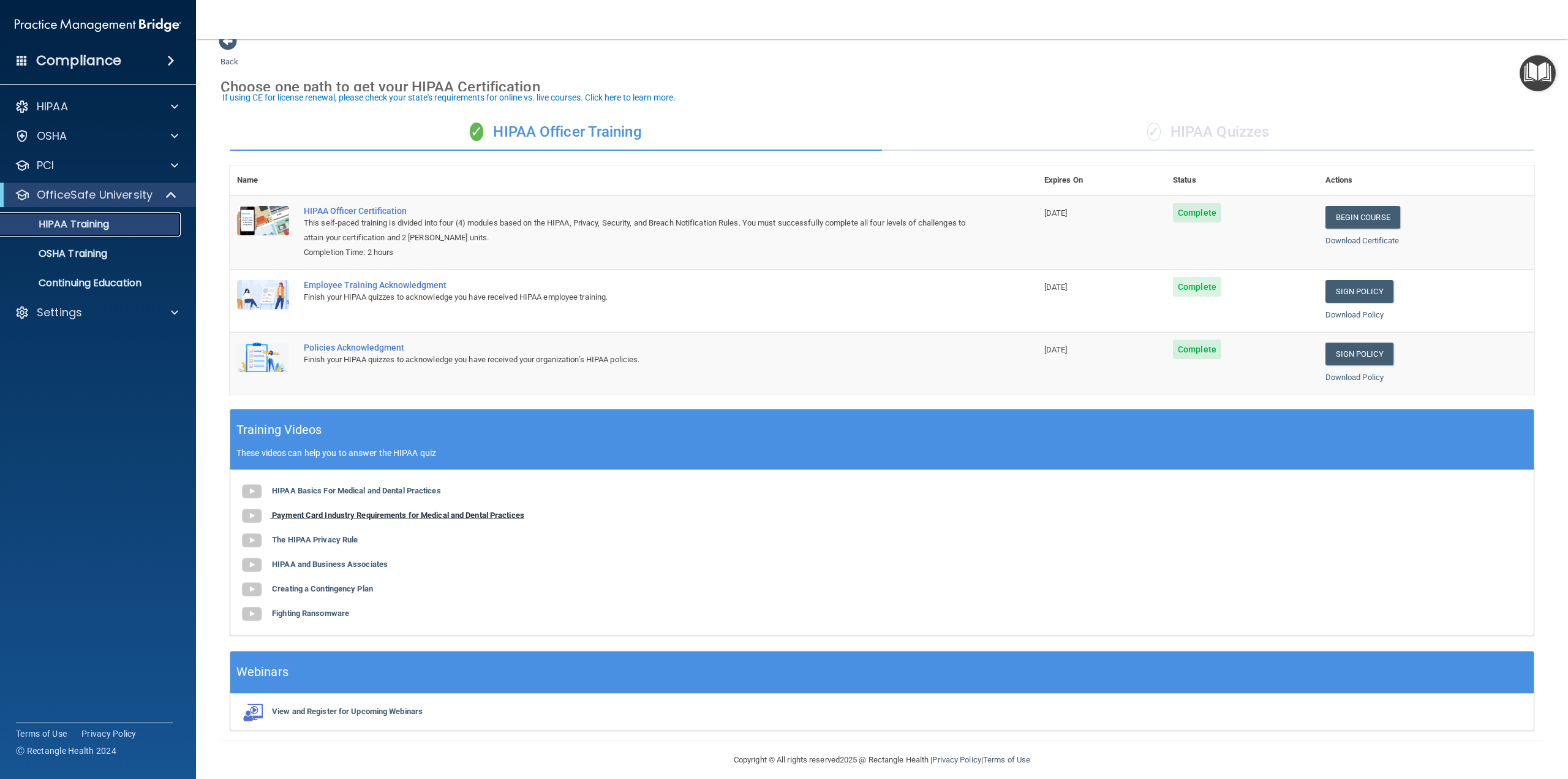
scroll to position [32, 0]
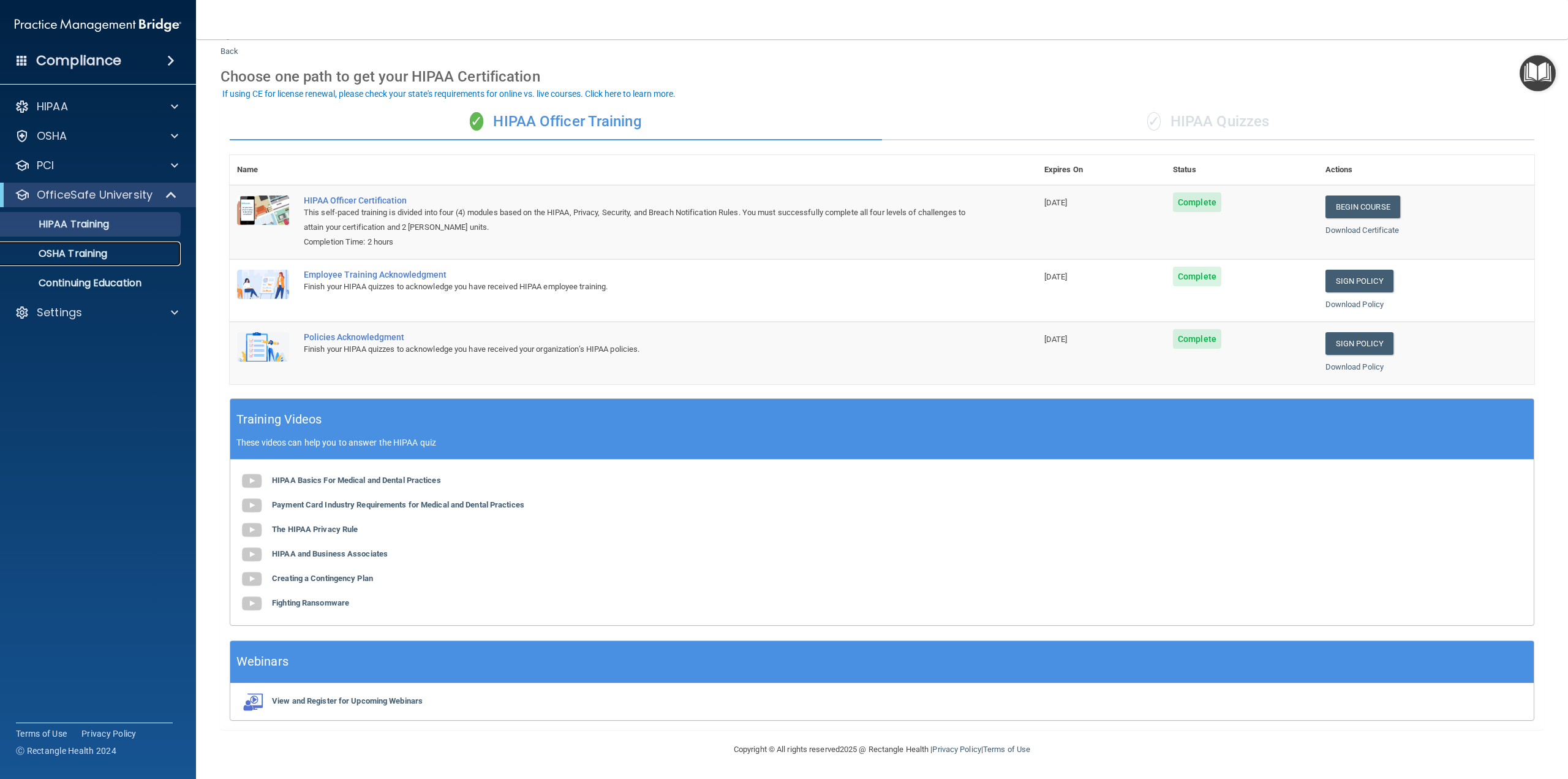
click at [92, 255] on p "OSHA Training" at bounding box center [57, 253] width 99 height 12
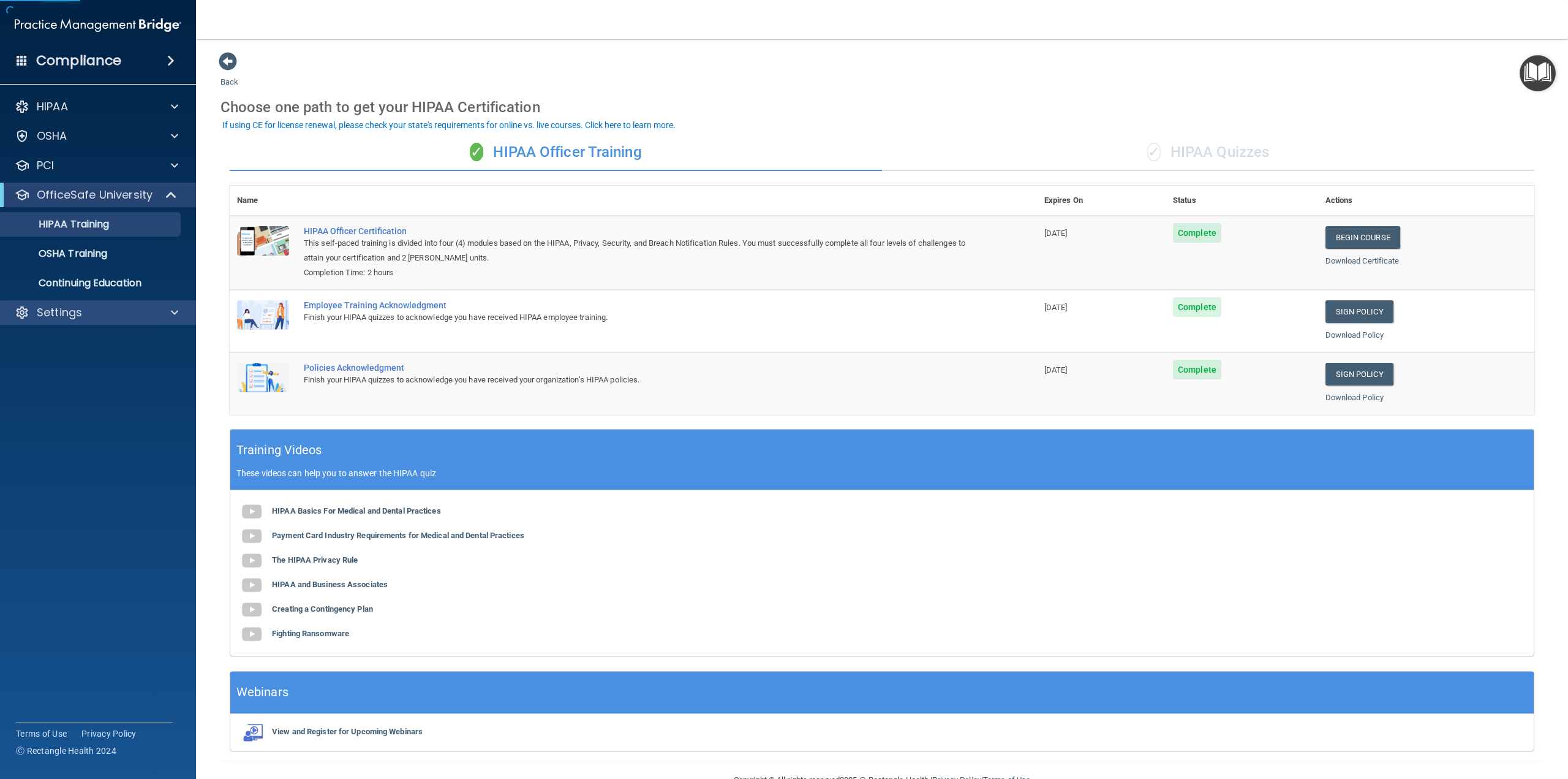
click at [160, 320] on div "Settings" at bounding box center [98, 312] width 197 height 24
click at [160, 315] on div at bounding box center [173, 312] width 31 height 15
click at [101, 434] on p "Sign Out" at bounding box center [91, 430] width 167 height 12
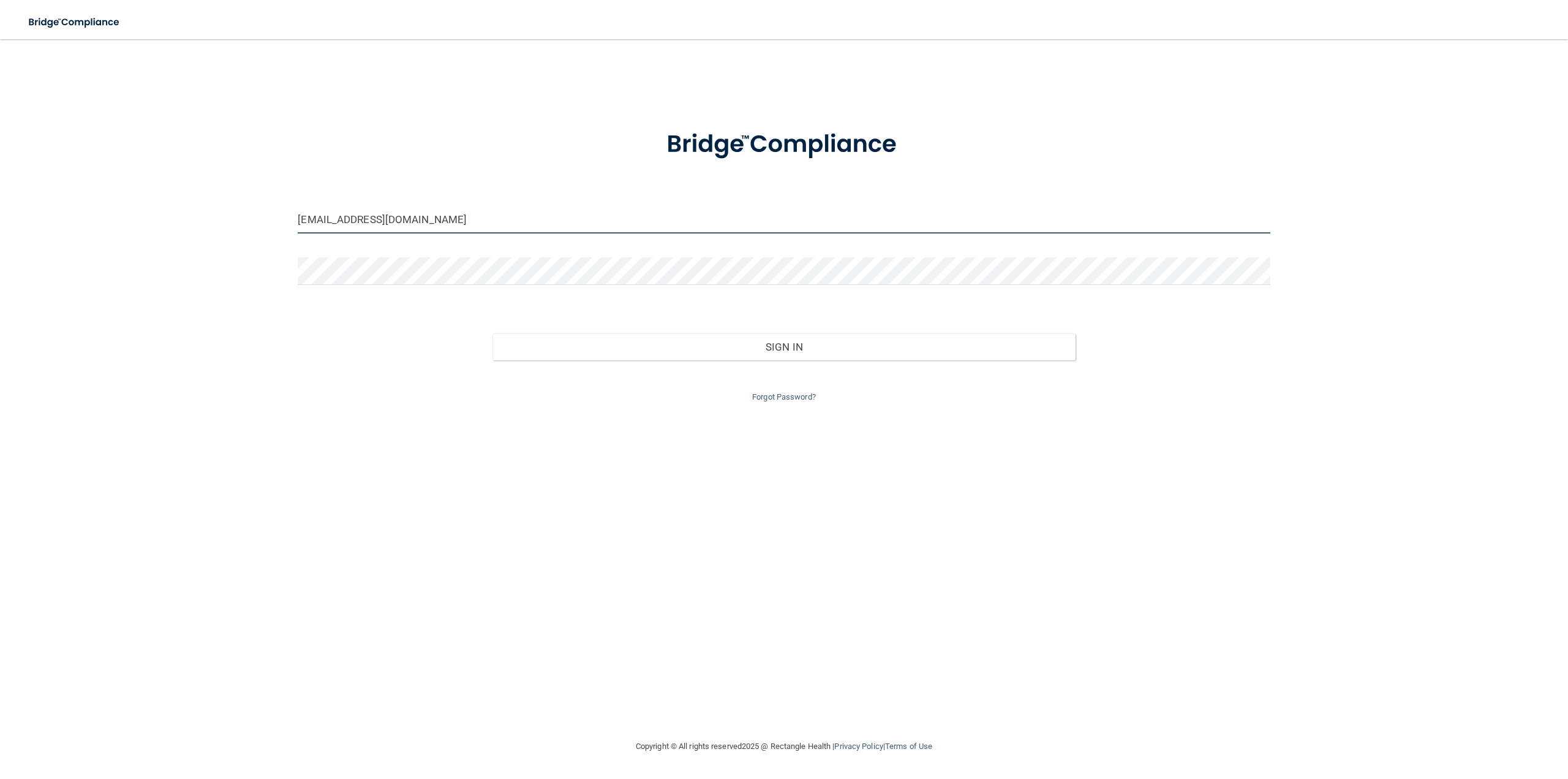
click at [406, 214] on input "info@drhershman.com" at bounding box center [784, 220] width 972 height 28
click at [450, 214] on input "info@drhershman.com" at bounding box center [784, 220] width 972 height 28
drag, startPoint x: 450, startPoint y: 214, endPoint x: 123, endPoint y: 209, distance: 327.0
click at [133, 210] on div "info@drhershman.com Invalid email/password. You don't have permission to access…" at bounding box center [784, 389] width 1519 height 675
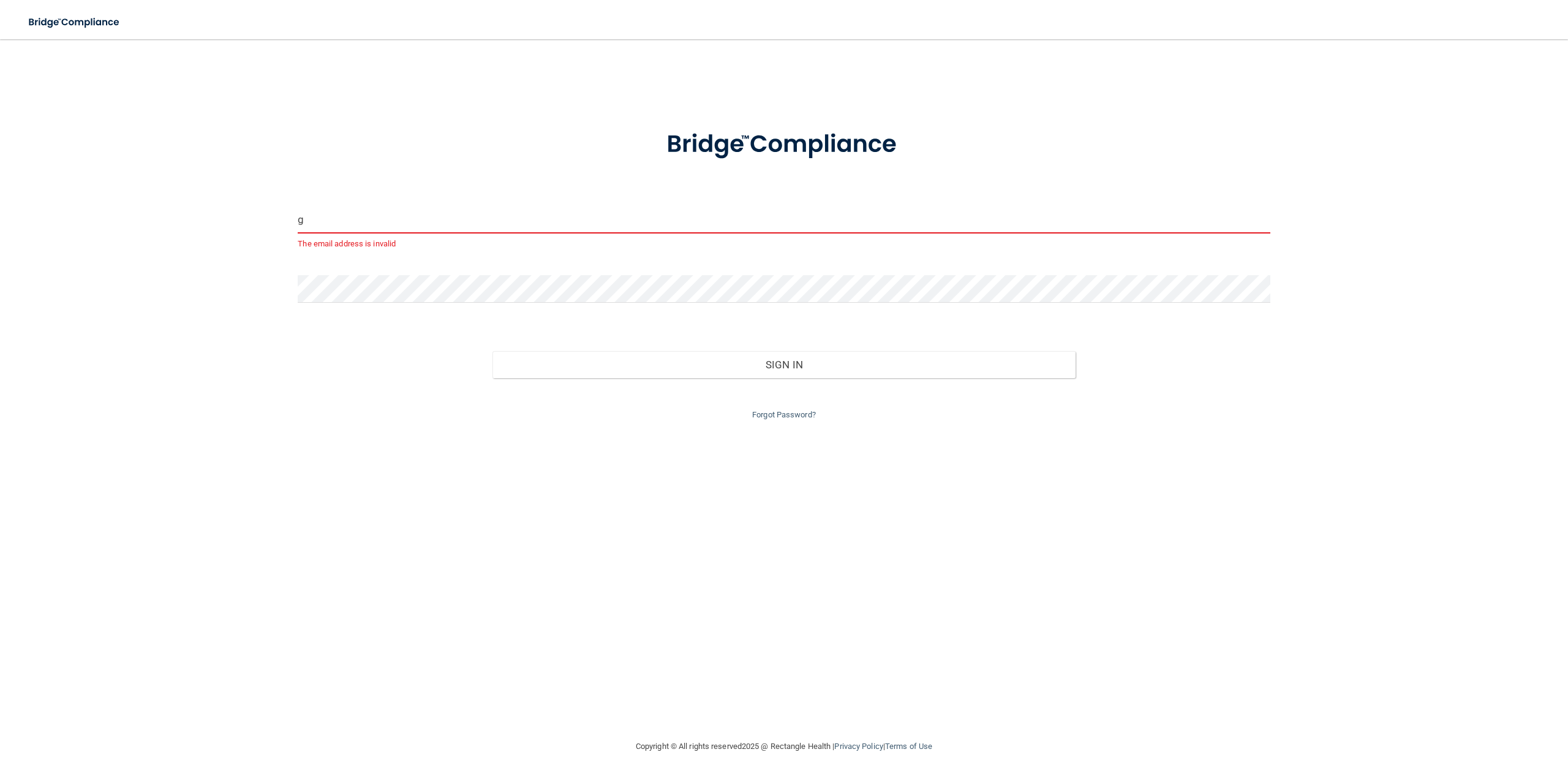
type input "[PERSON_NAME][EMAIL_ADDRESS][DOMAIN_NAME]"
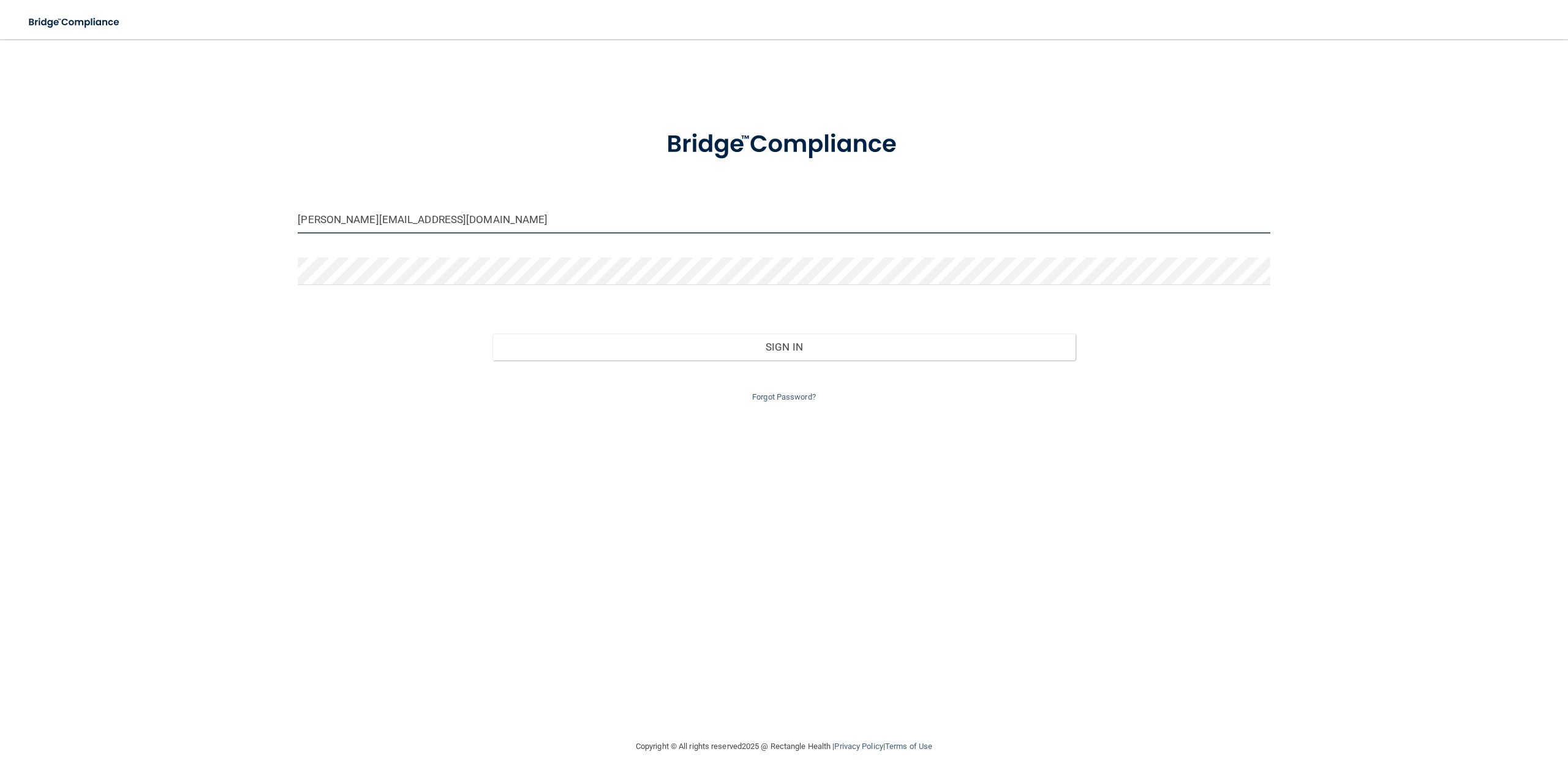
click at [423, 216] on input "[PERSON_NAME][EMAIL_ADDRESS][DOMAIN_NAME]" at bounding box center [784, 220] width 972 height 28
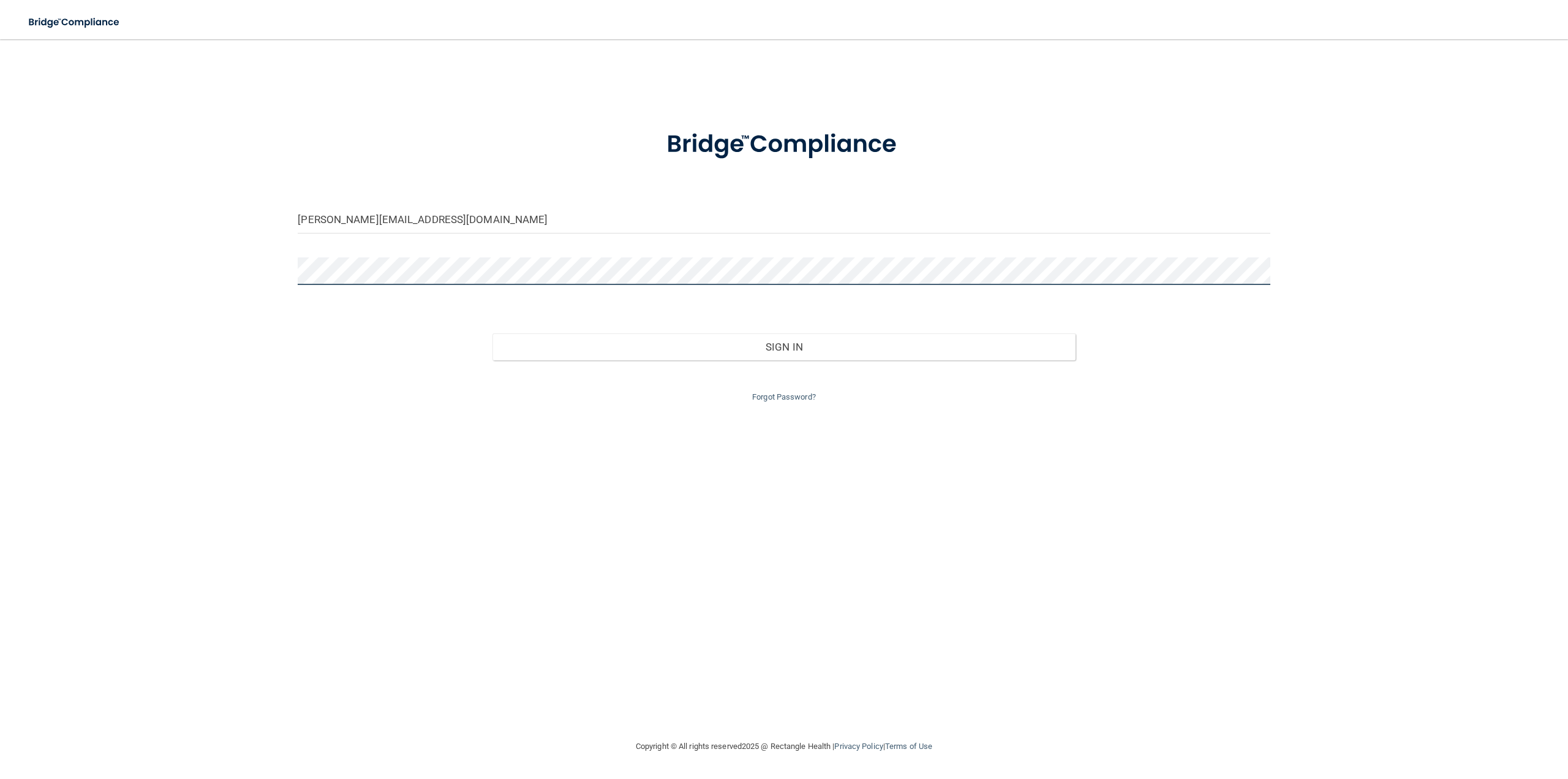
click at [162, 254] on div "gill@drhershman.com Invalid email/password. You don't have permission to access…" at bounding box center [784, 389] width 1519 height 675
click at [492, 333] on button "Sign In" at bounding box center [784, 346] width 583 height 27
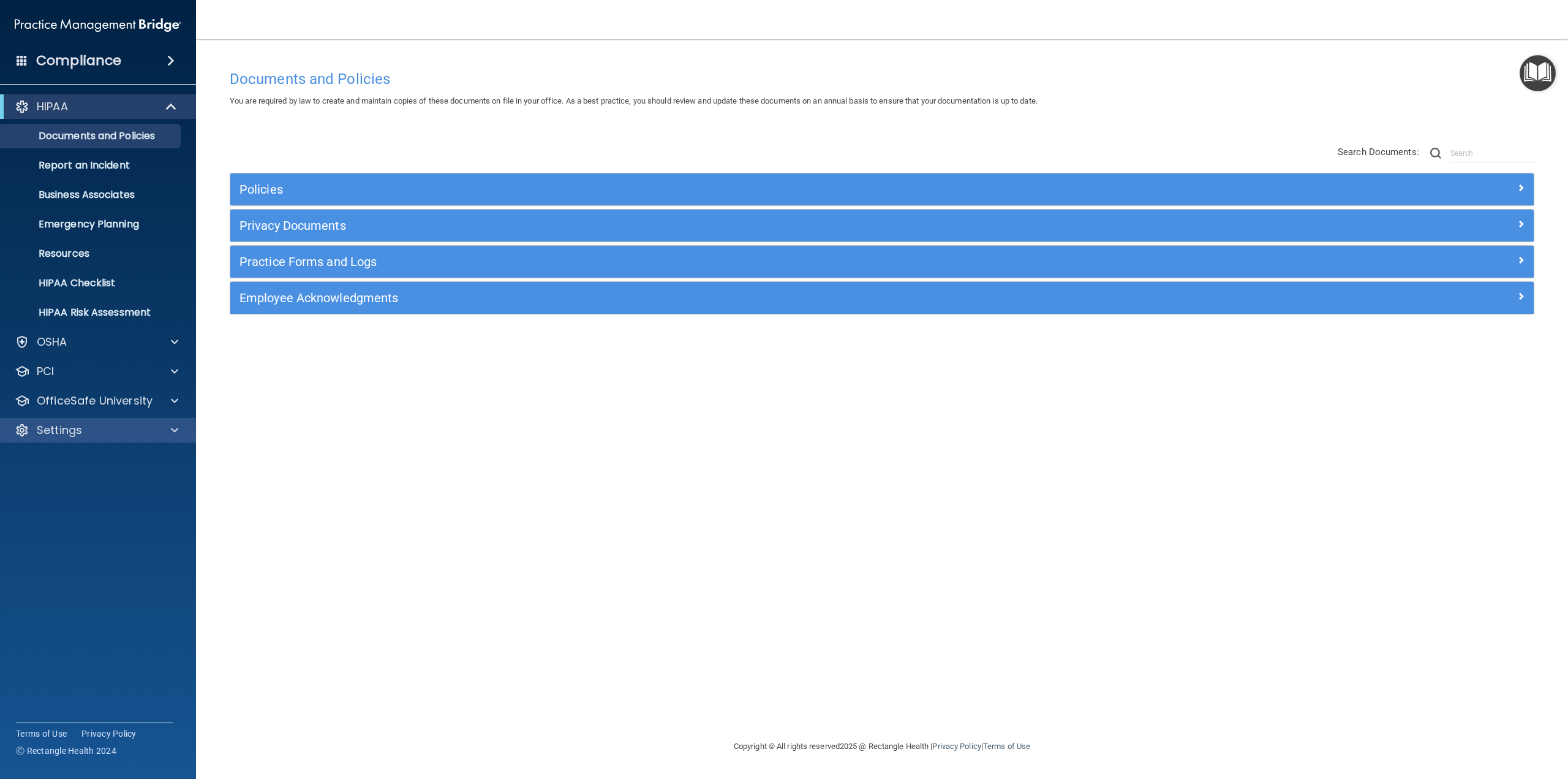
click at [74, 420] on div "Settings" at bounding box center [98, 430] width 197 height 24
click at [88, 402] on p "OfficeSafe University" at bounding box center [94, 400] width 116 height 15
click at [74, 431] on p "HIPAA Training" at bounding box center [58, 430] width 101 height 12
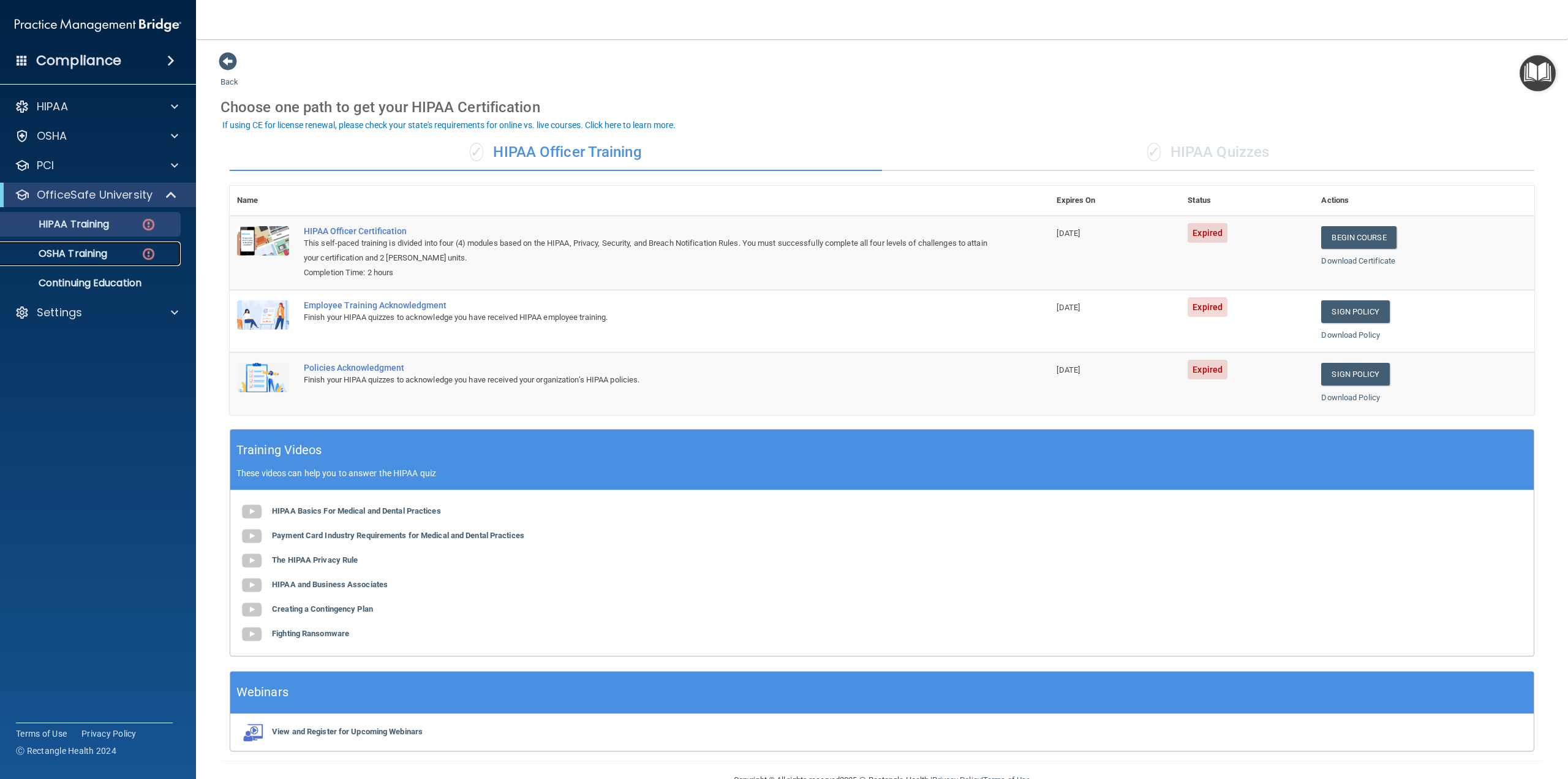
click at [97, 261] on link "OSHA Training" at bounding box center [84, 254] width 193 height 24
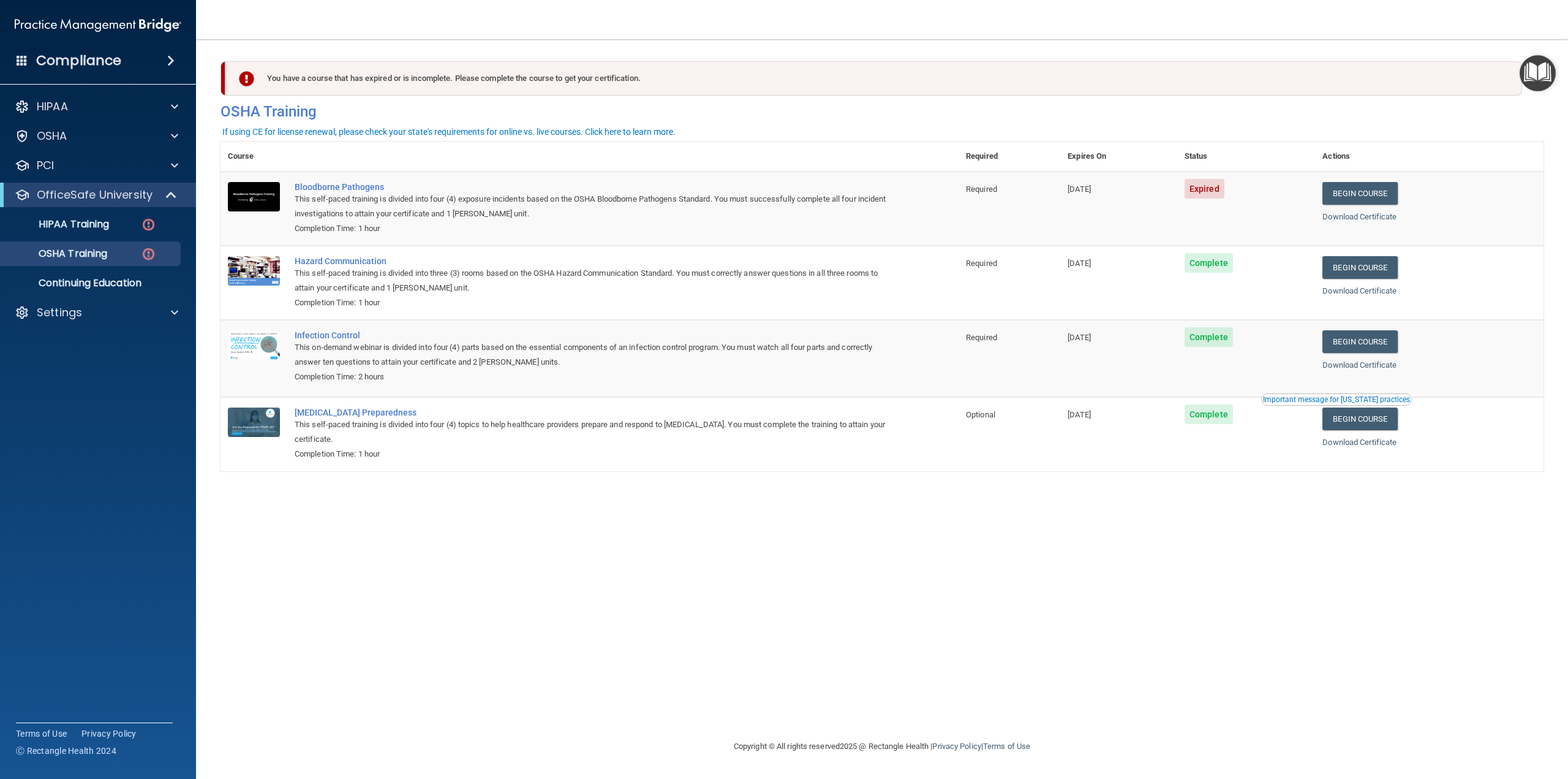
click at [1209, 188] on span "Expired" at bounding box center [1204, 188] width 40 height 19
click at [95, 228] on p "HIPAA Training" at bounding box center [58, 224] width 101 height 12
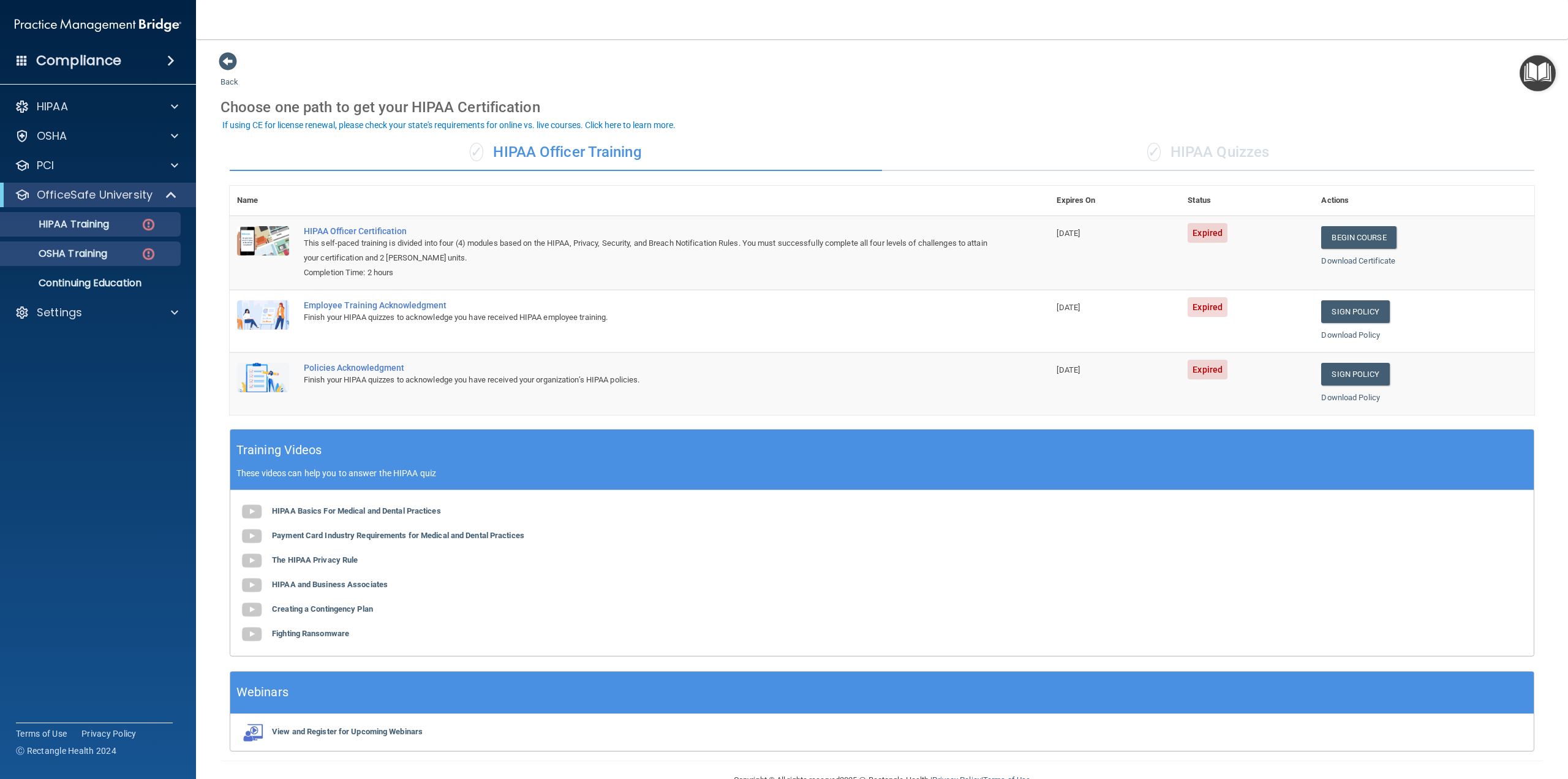
click at [96, 245] on ul "HIPAA Training OSHA Training Continuing Education" at bounding box center [99, 251] width 222 height 88
click at [96, 251] on p "OSHA Training" at bounding box center [57, 253] width 99 height 12
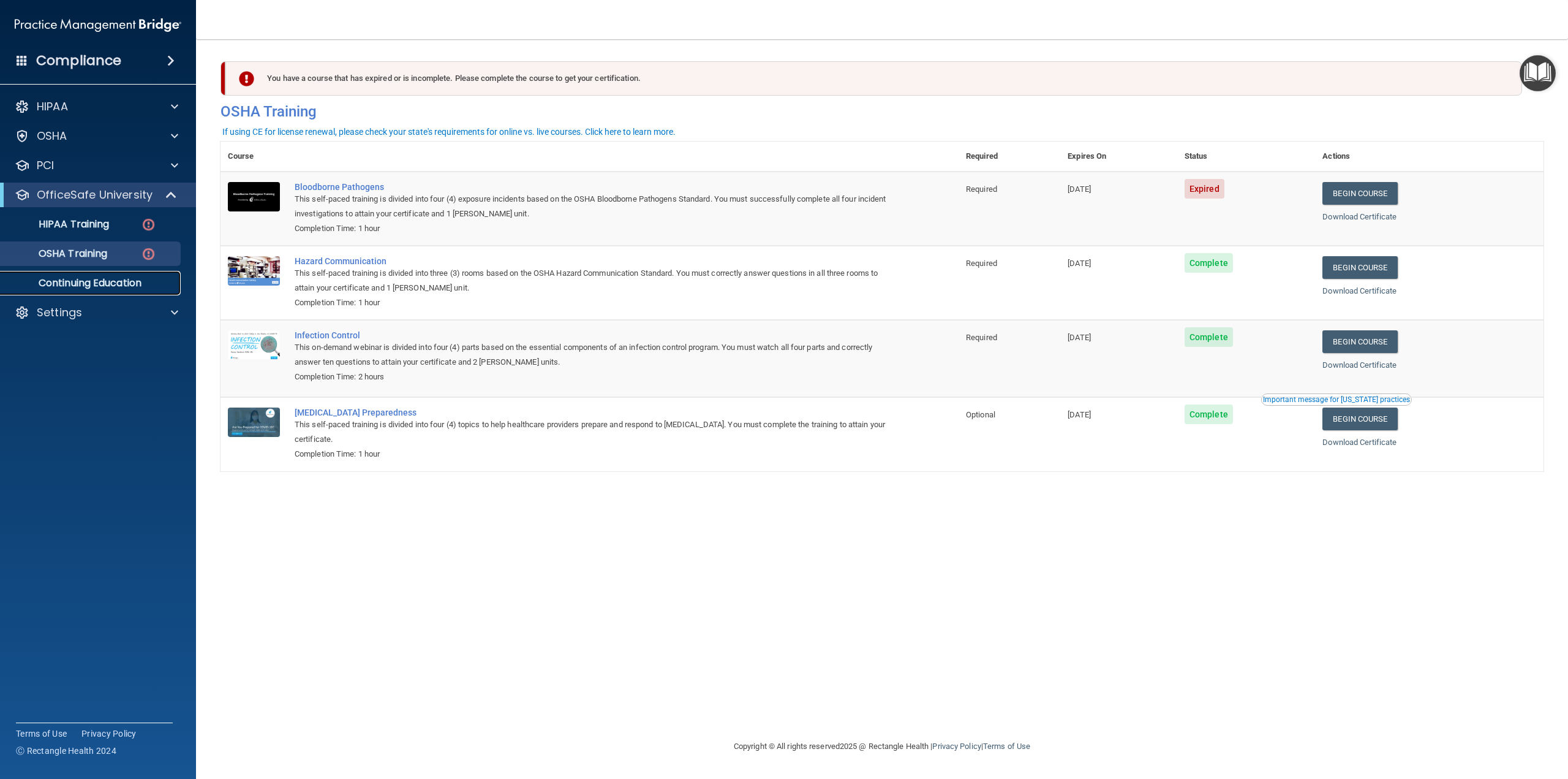
click at [132, 287] on p "Continuing Education" at bounding box center [91, 282] width 167 height 12
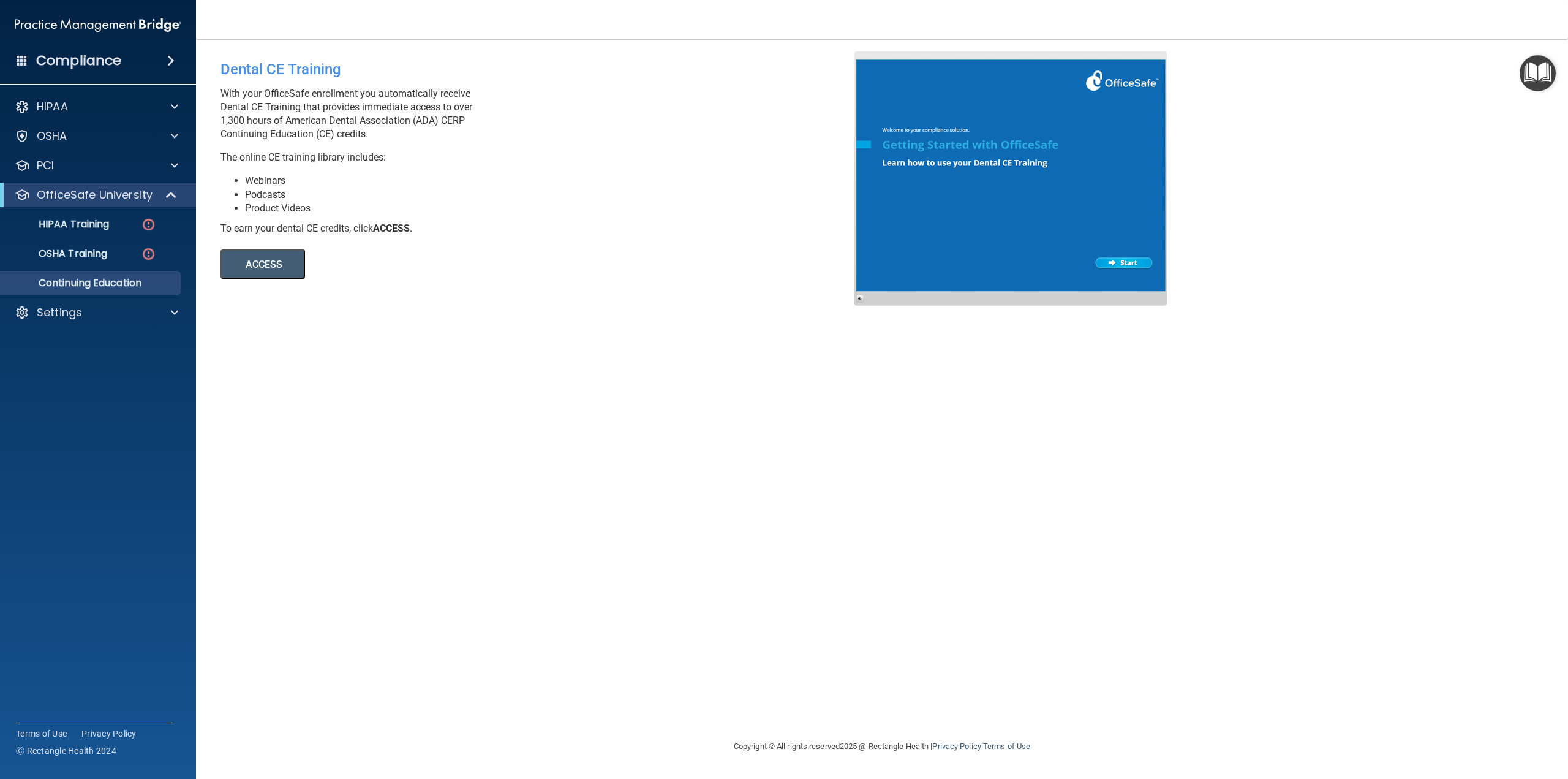
click at [1129, 258] on div at bounding box center [1011, 179] width 312 height 254
click at [97, 105] on div "HIPAA" at bounding box center [82, 107] width 152 height 15
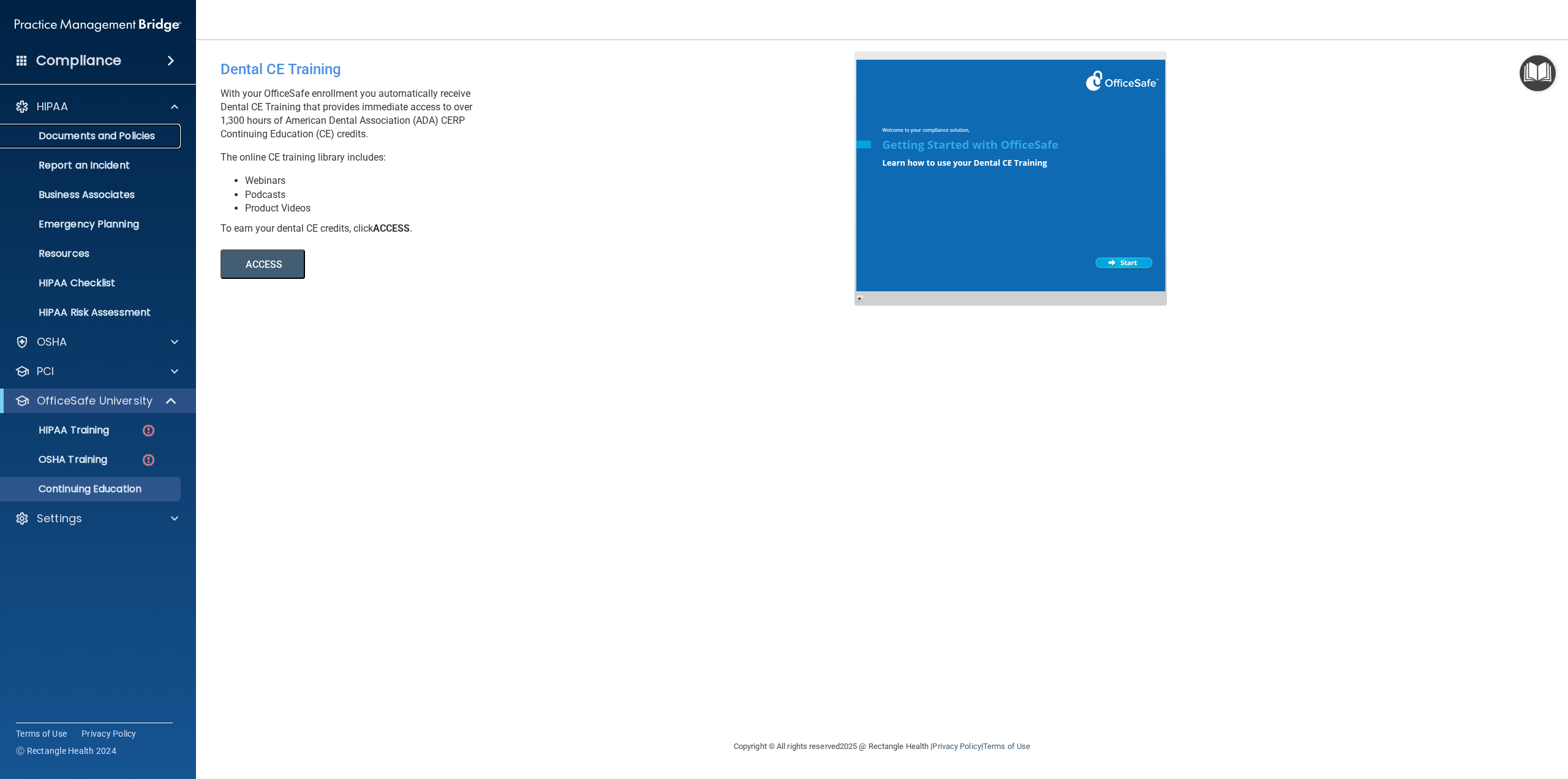
click at [119, 143] on link "Documents and Policies" at bounding box center [84, 136] width 193 height 24
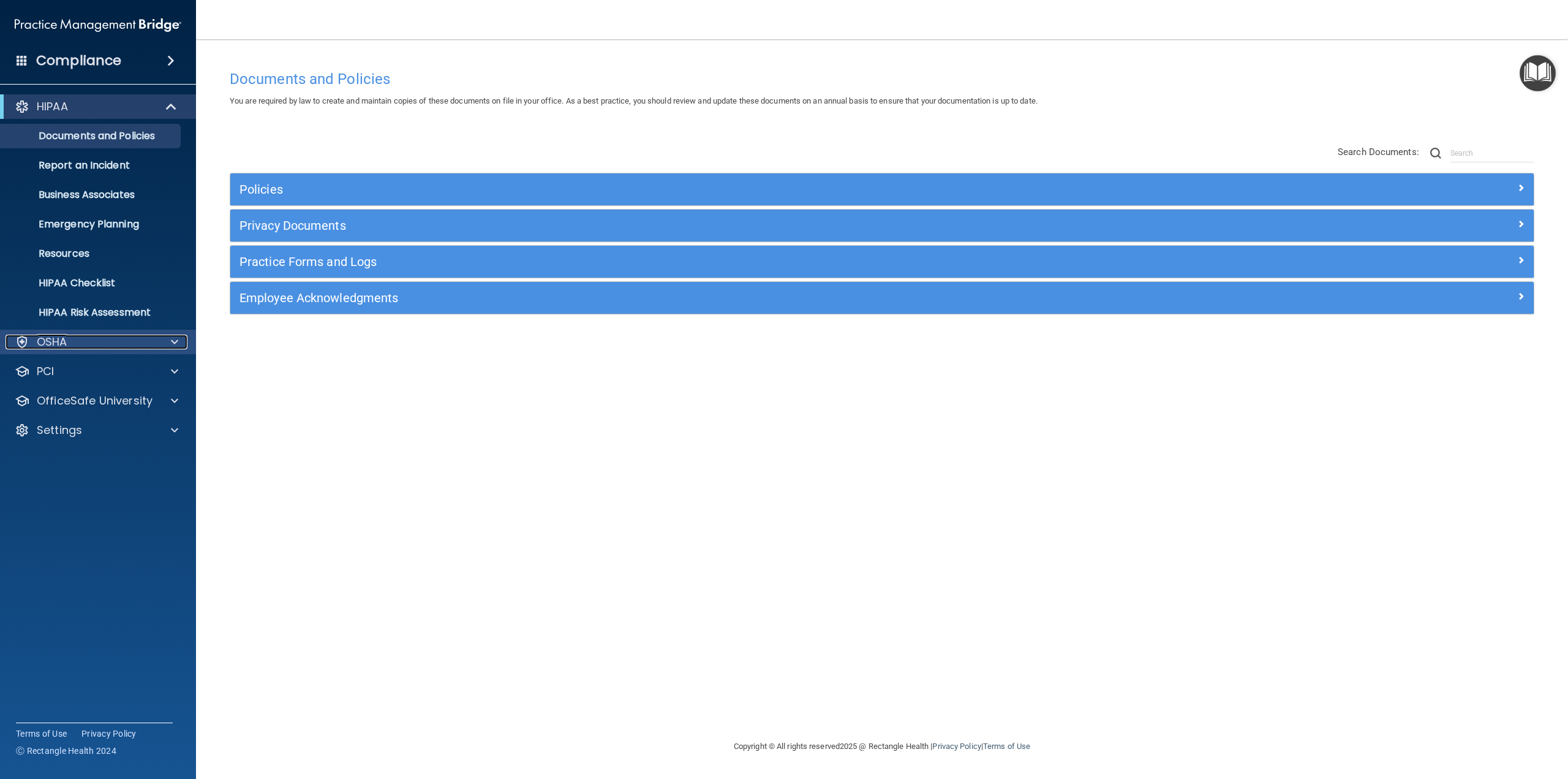
click at [53, 343] on p "OSHA" at bounding box center [52, 342] width 31 height 15
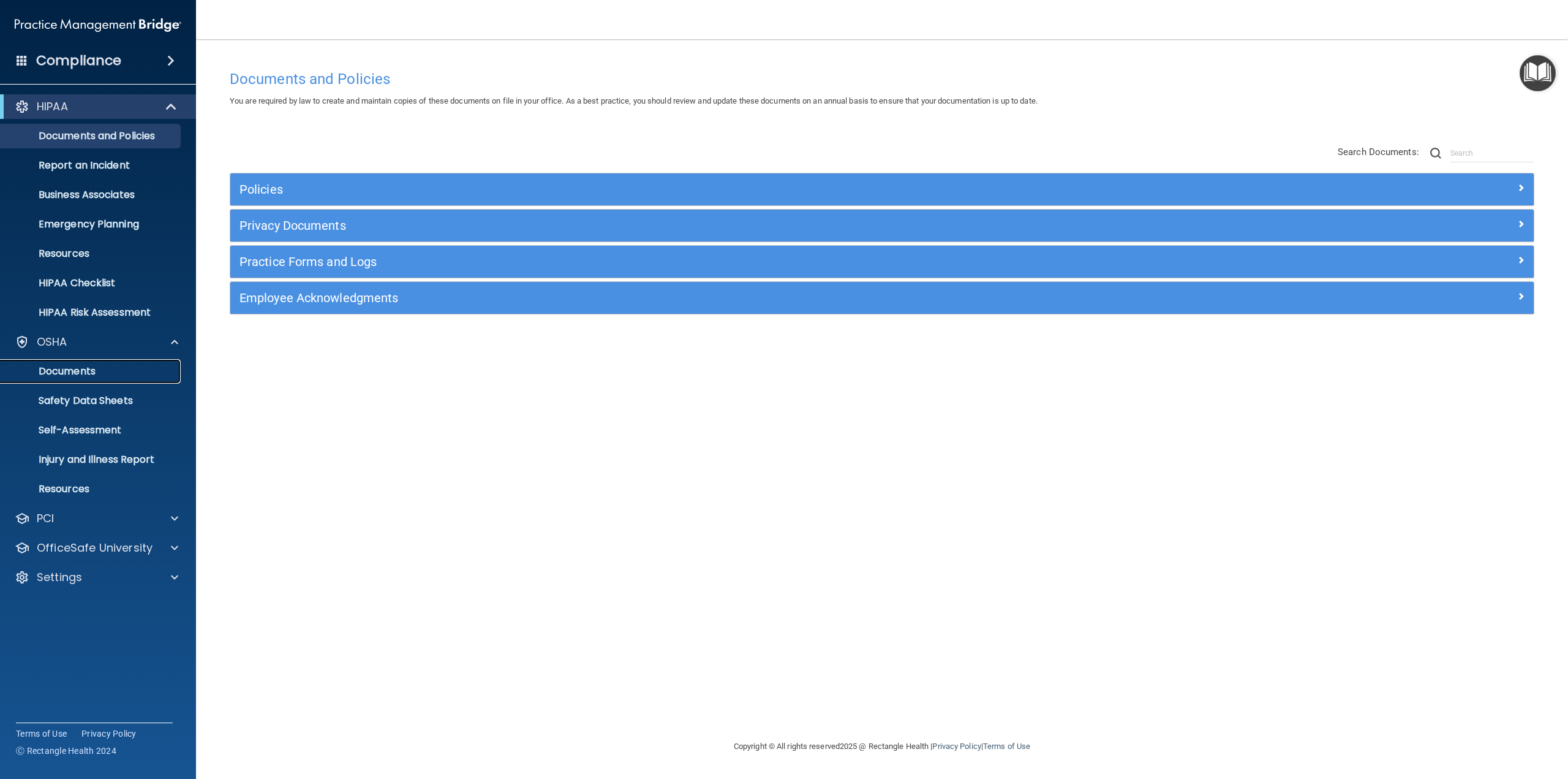
click at [95, 374] on p "Documents" at bounding box center [91, 371] width 167 height 12
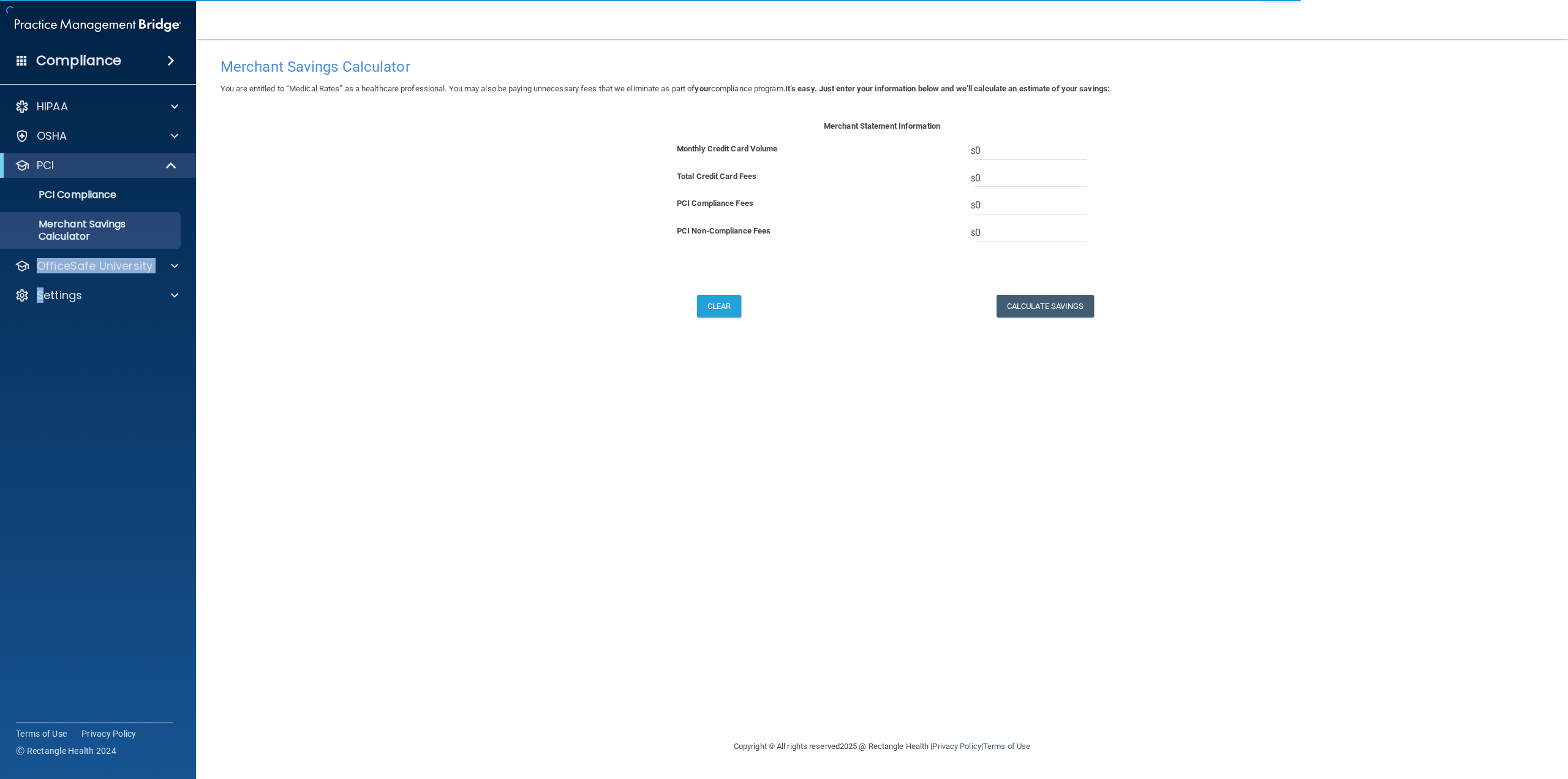
click at [40, 279] on div "HIPAA Documents and Policies Report an Incident Business Associates Emergency P…" at bounding box center [98, 204] width 197 height 228
click at [87, 263] on p "OfficeSafe University" at bounding box center [94, 266] width 116 height 15
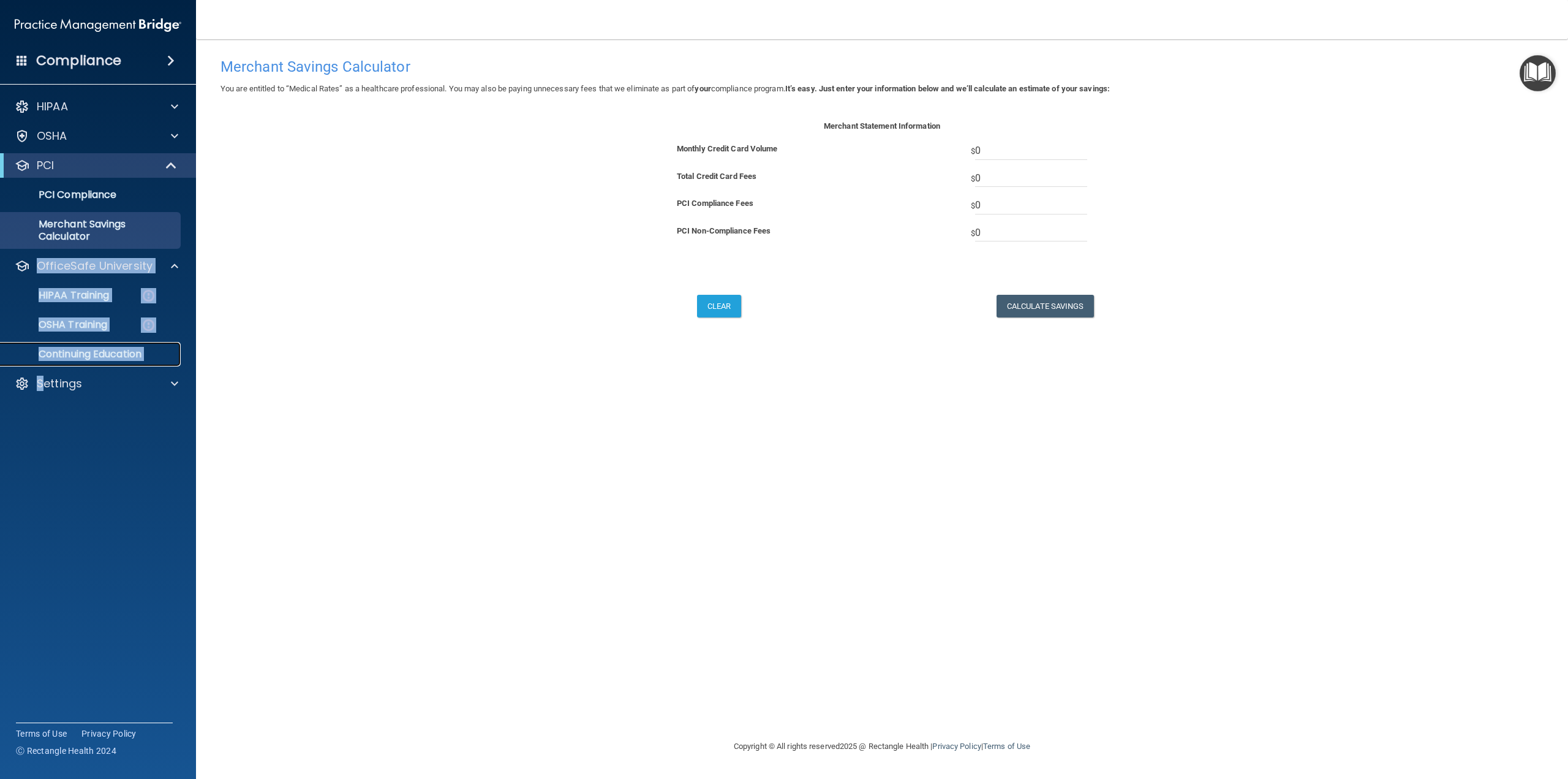
click at [143, 363] on link "Continuing Education" at bounding box center [84, 354] width 193 height 24
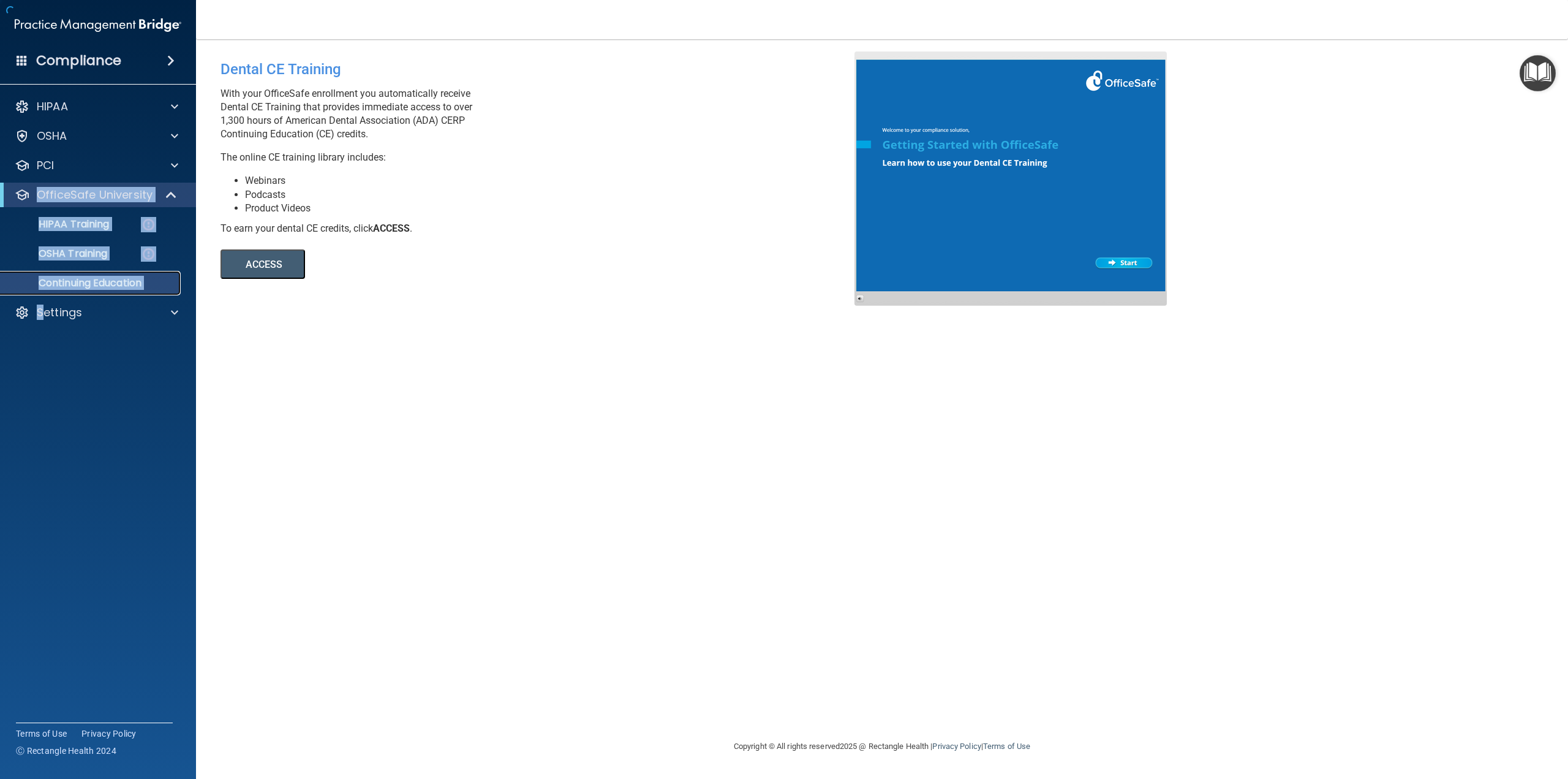
click at [84, 294] on link "Continuing Education" at bounding box center [84, 283] width 193 height 24
click at [74, 282] on p "Continuing Education" at bounding box center [91, 282] width 167 height 12
click at [54, 220] on p "HIPAA Training" at bounding box center [58, 224] width 101 height 12
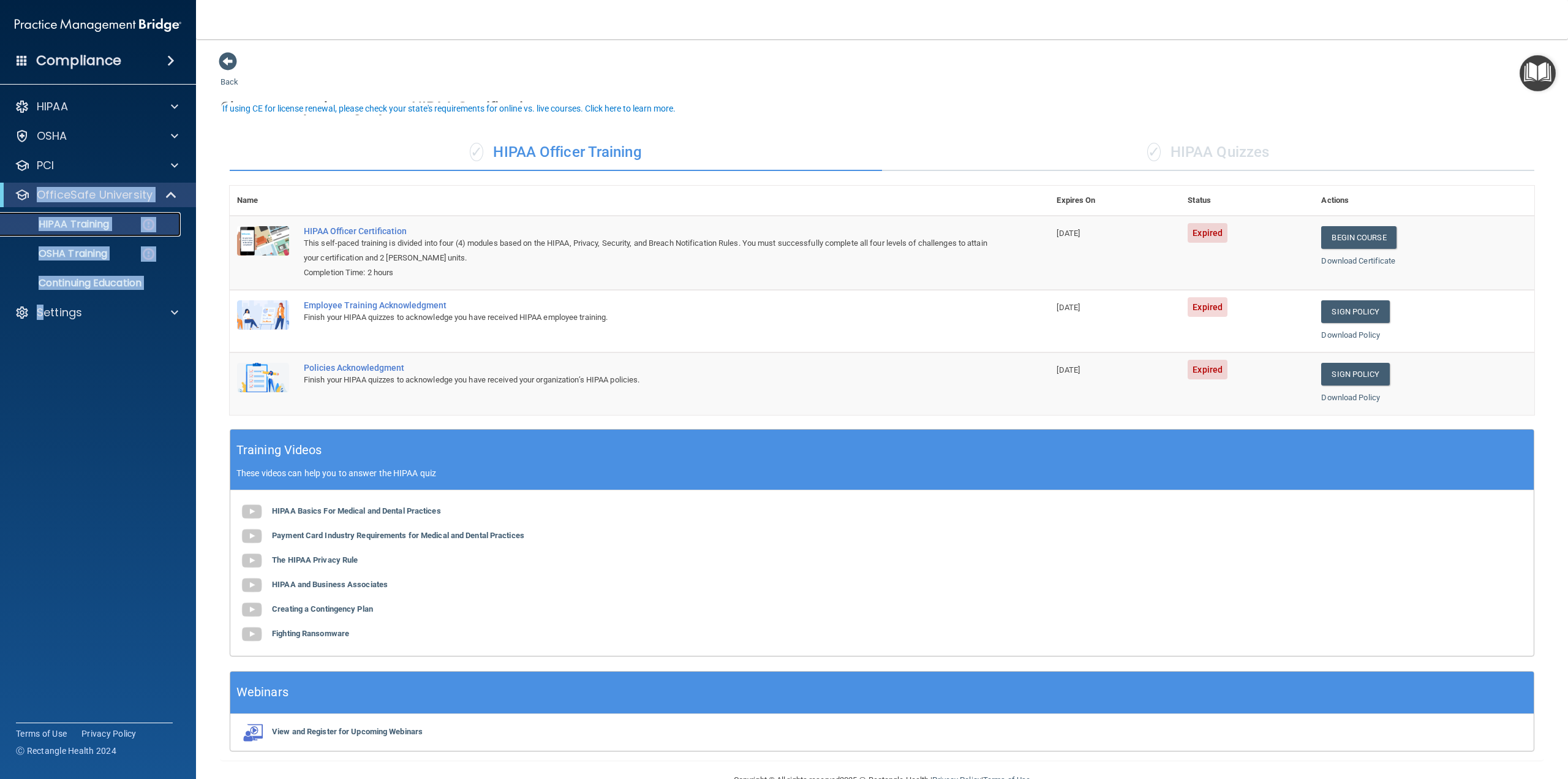
scroll to position [32, 0]
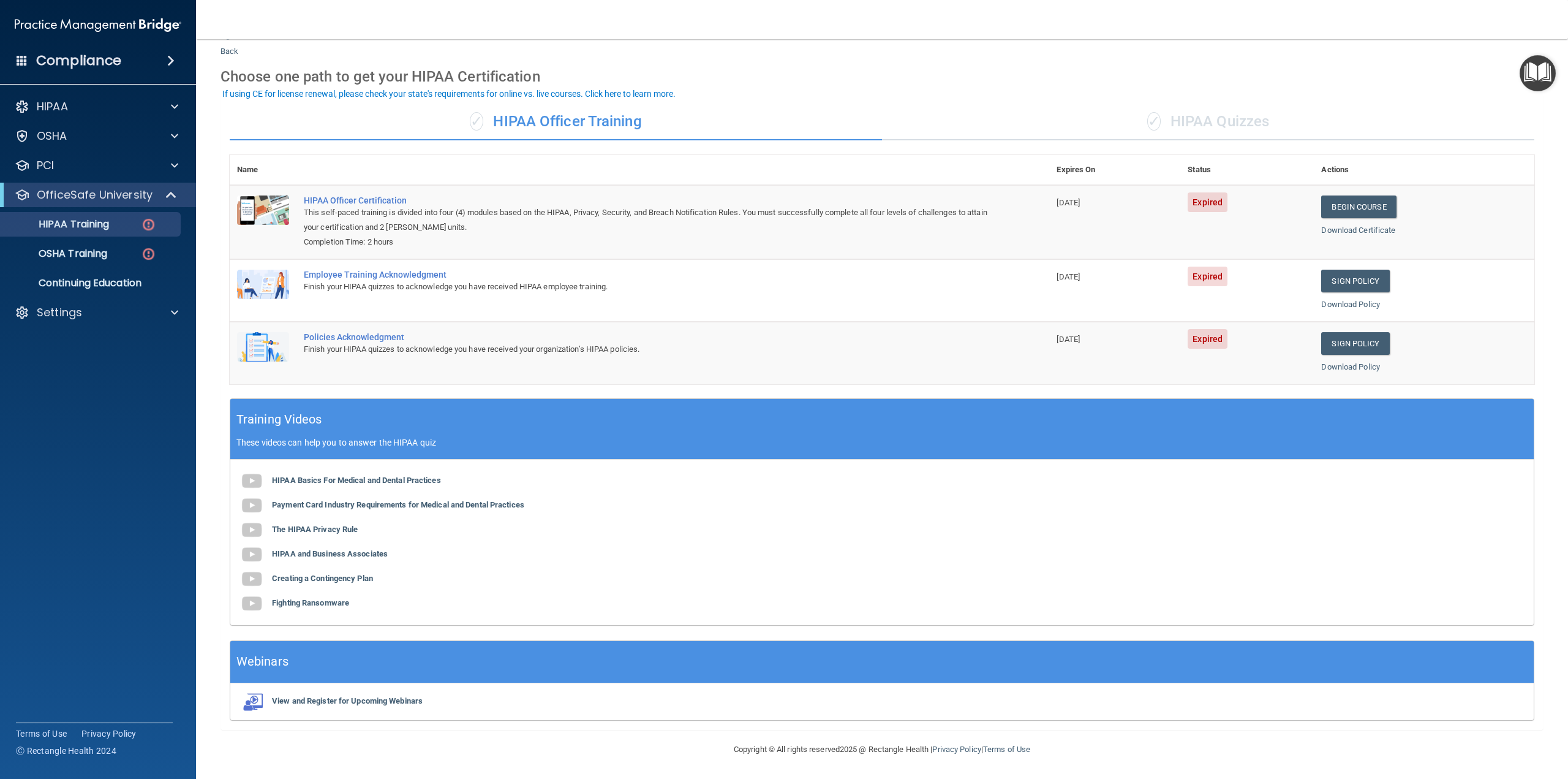
click at [430, 348] on div "Finish your HIPAA quizzes to acknowledge you have received your organization’s …" at bounding box center [646, 349] width 684 height 15
click at [373, 198] on div "HIPAA Officer Certification" at bounding box center [646, 201] width 684 height 10
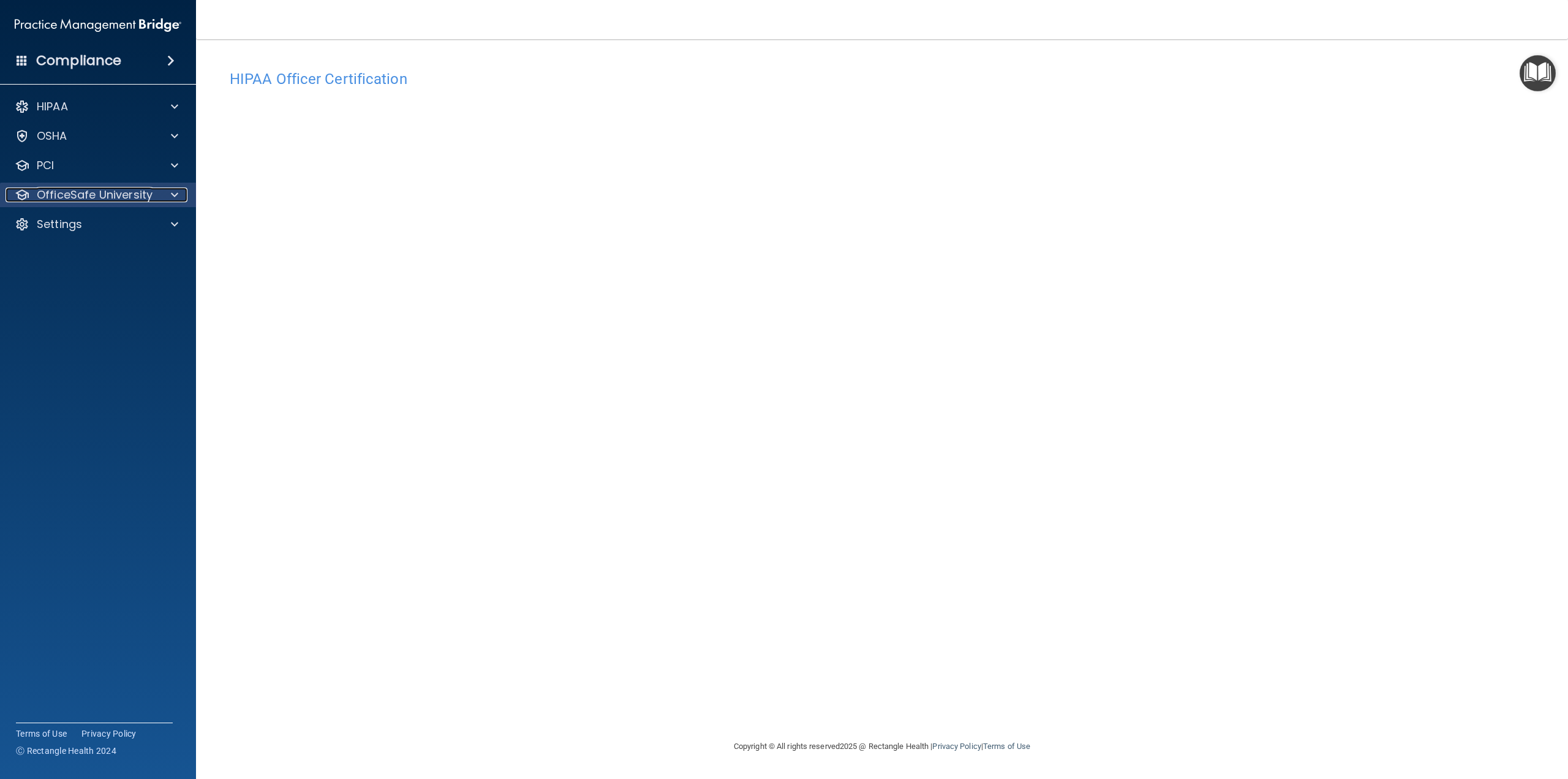
click at [82, 191] on p "OfficeSafe University" at bounding box center [94, 195] width 116 height 15
click at [134, 227] on div "HIPAA Training" at bounding box center [91, 224] width 167 height 12
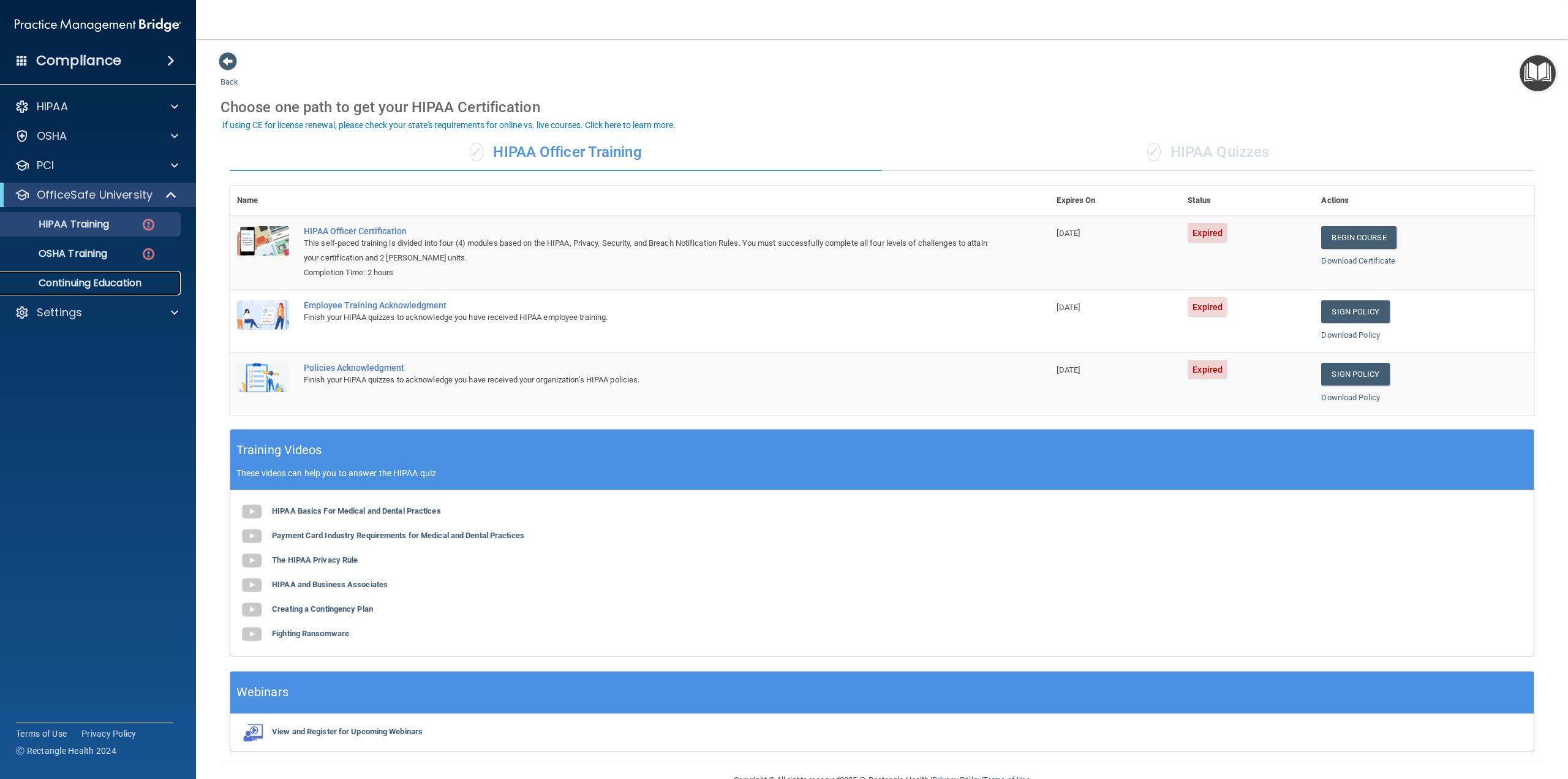
click at [94, 277] on p "Continuing Education" at bounding box center [91, 282] width 167 height 12
